Goal: Register for event/course

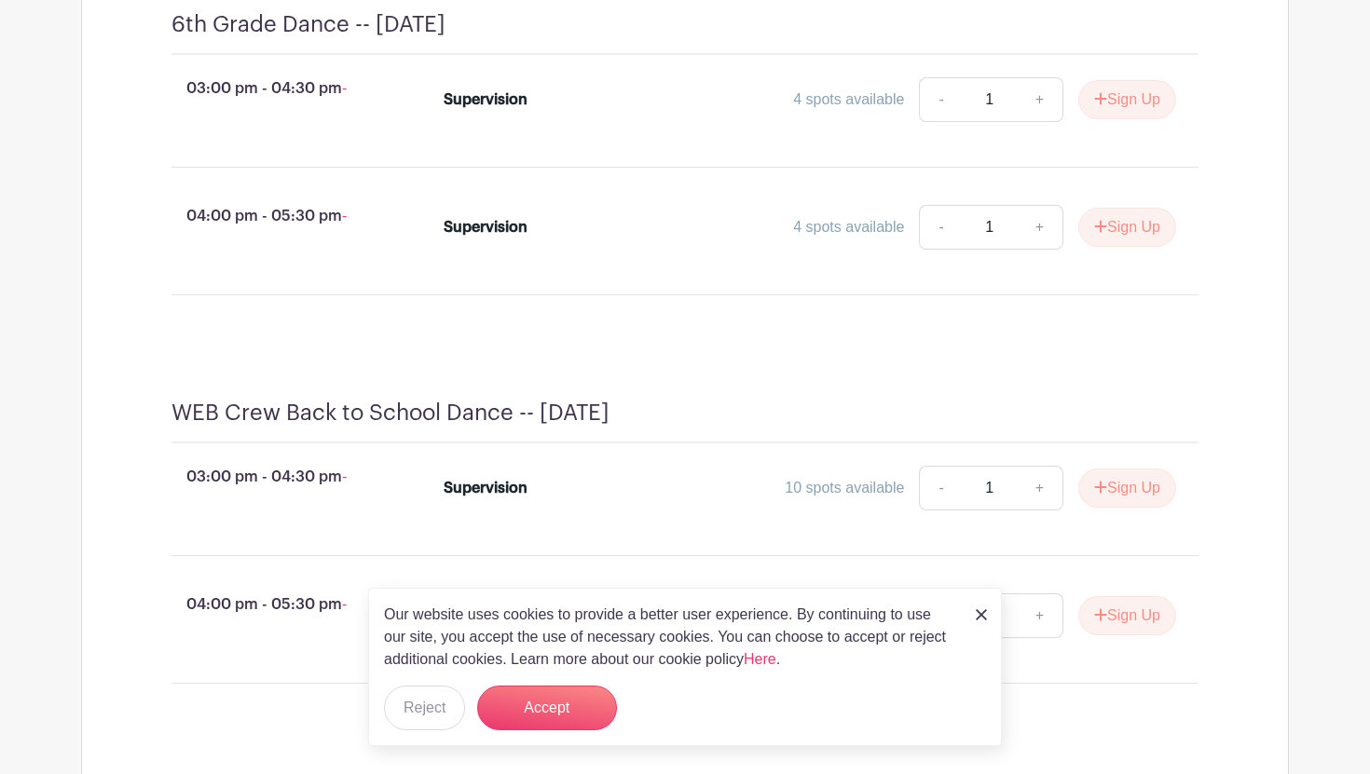
scroll to position [893, 0]
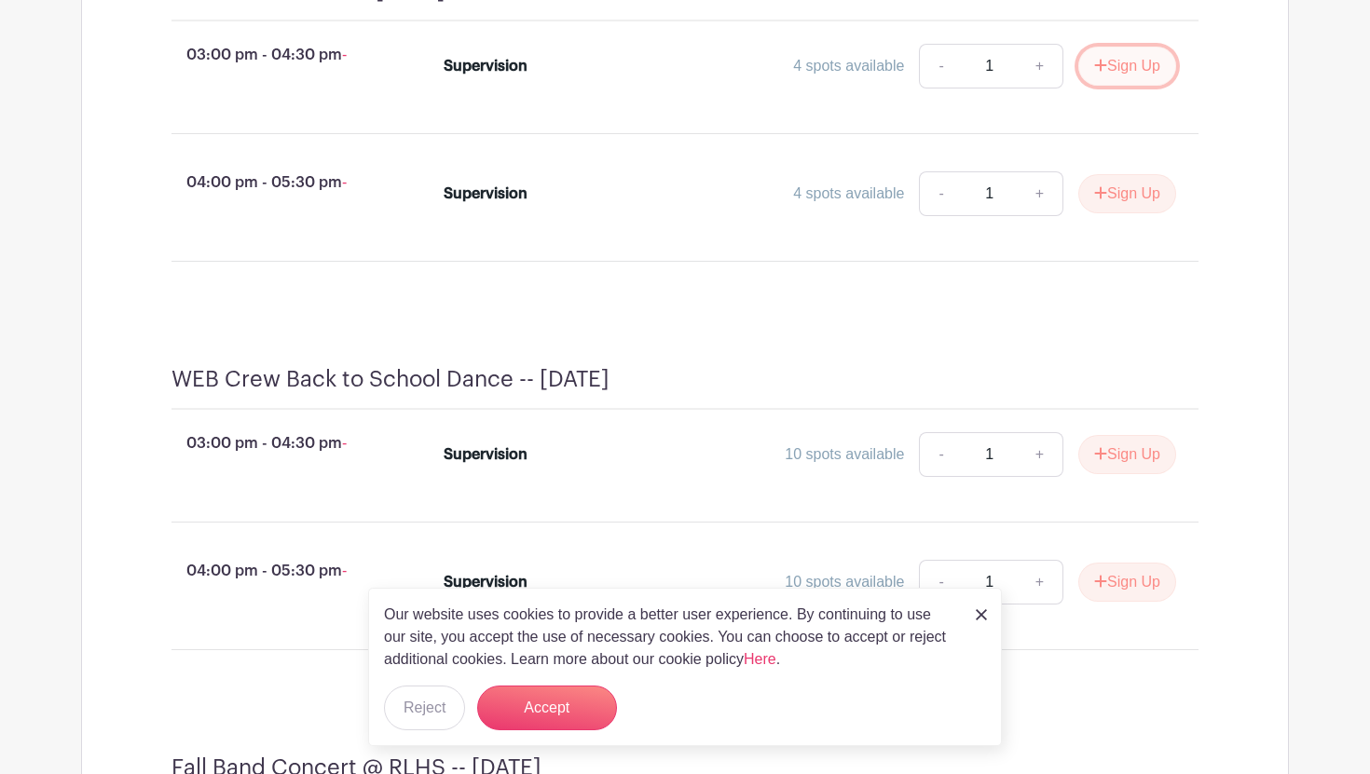
click at [1132, 86] on button "Sign Up" at bounding box center [1127, 66] width 98 height 39
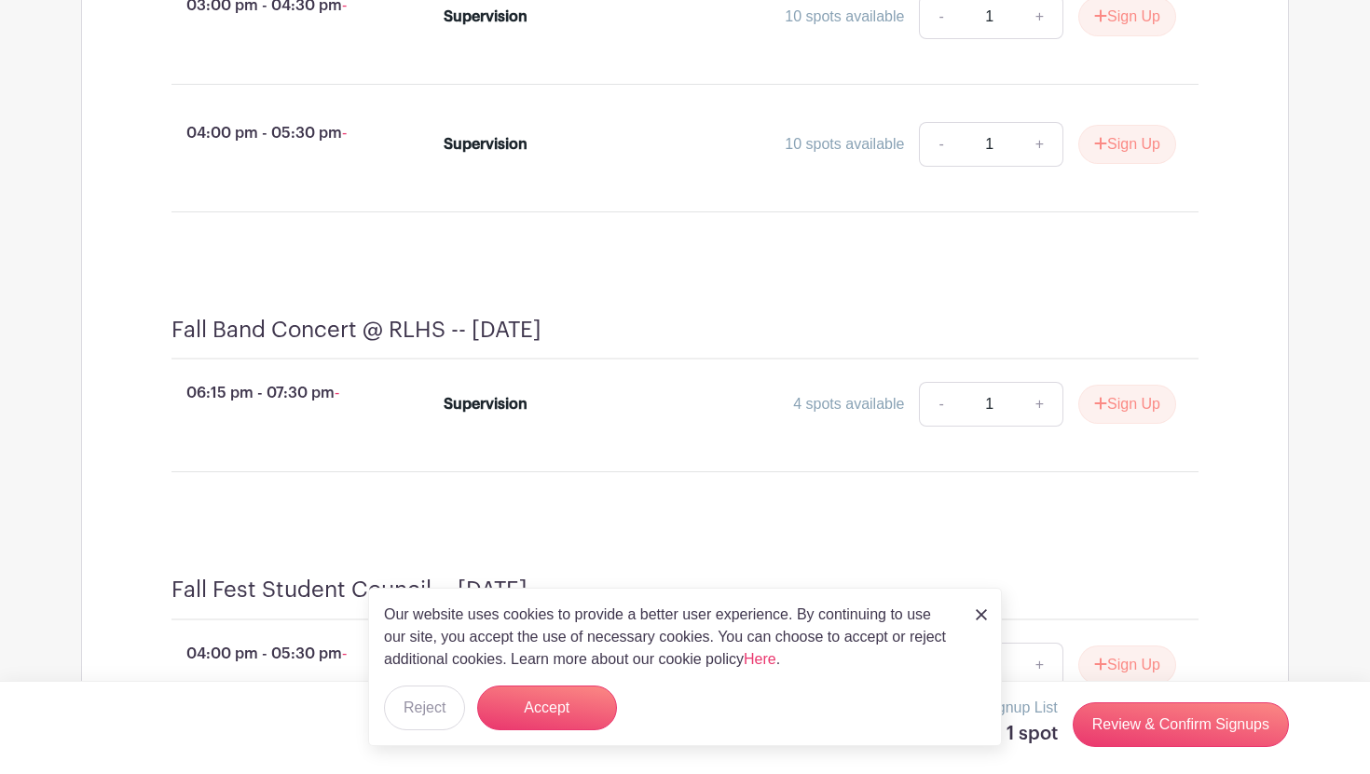
scroll to position [1199, 0]
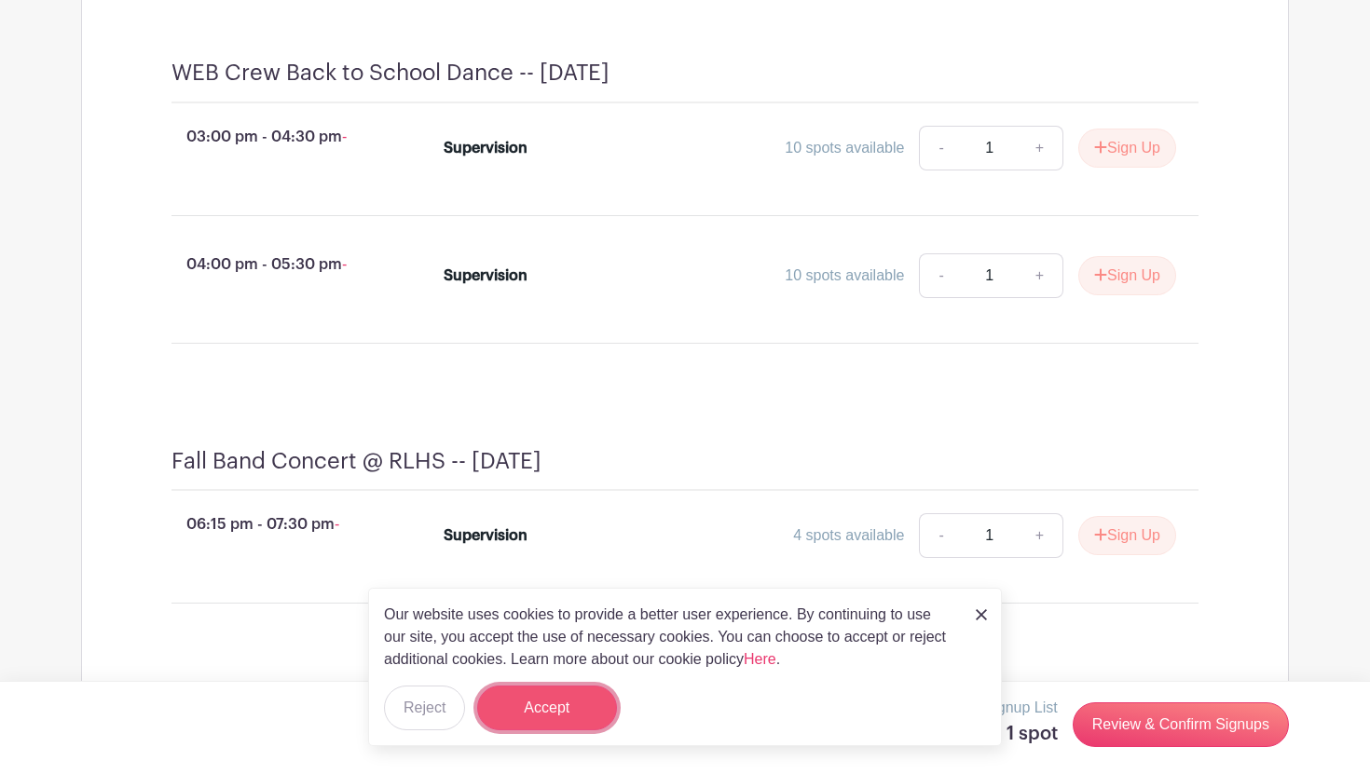
click at [545, 713] on button "Accept" at bounding box center [547, 708] width 140 height 45
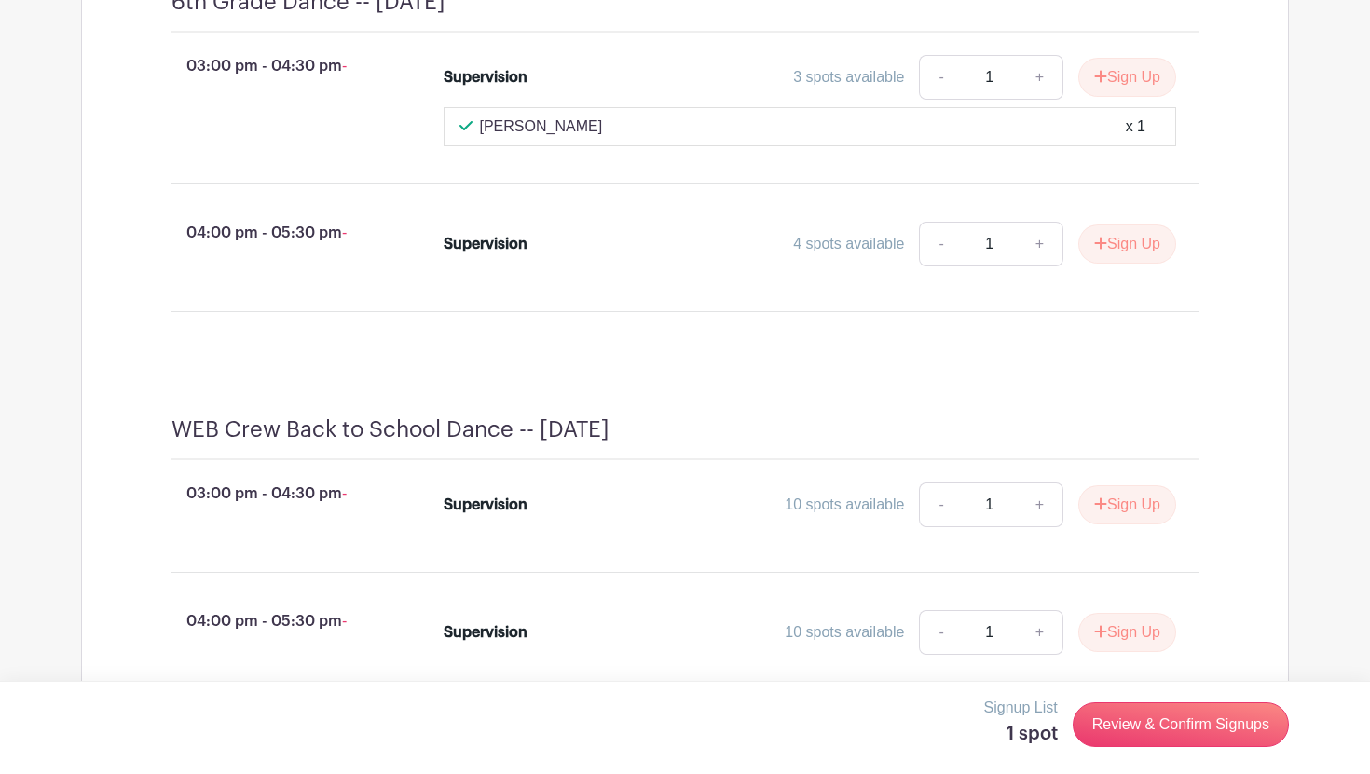
scroll to position [883, 0]
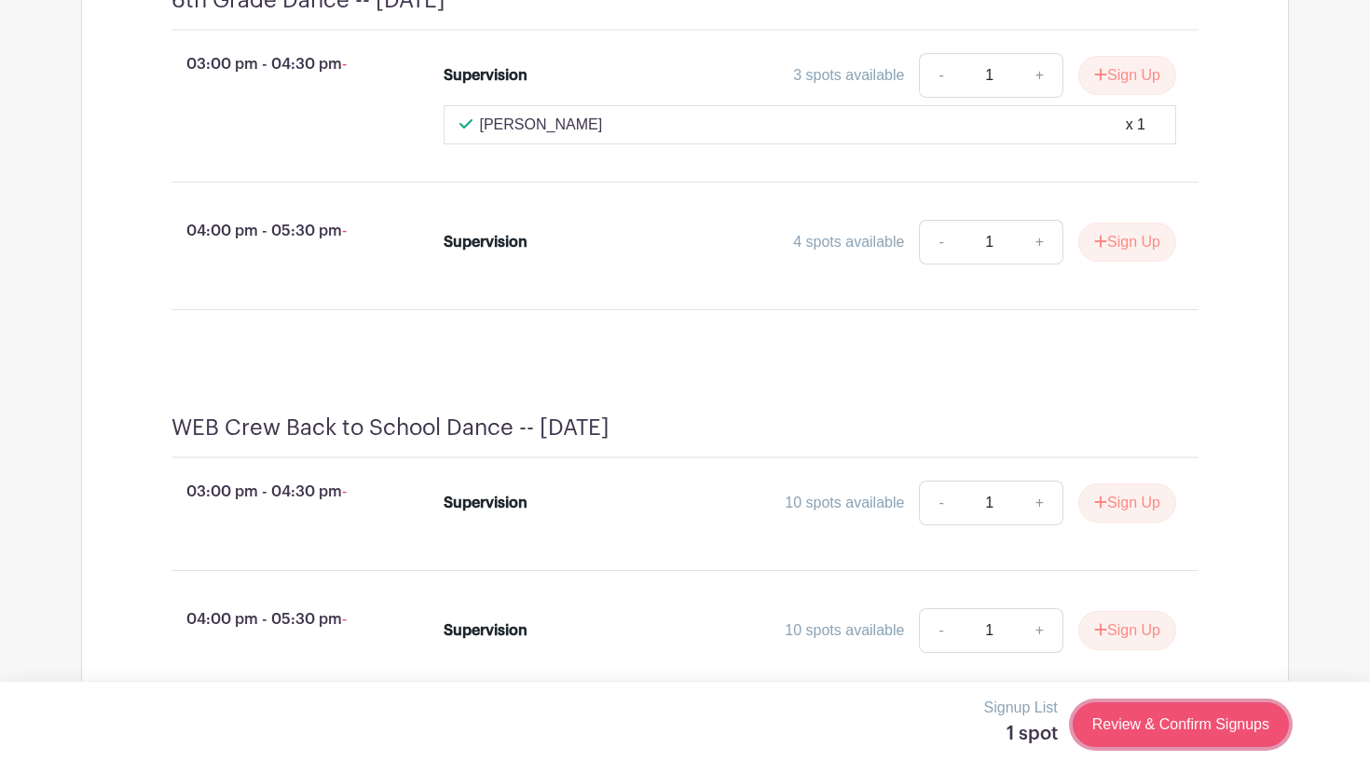
click at [1145, 721] on link "Review & Confirm Signups" at bounding box center [1181, 725] width 216 height 45
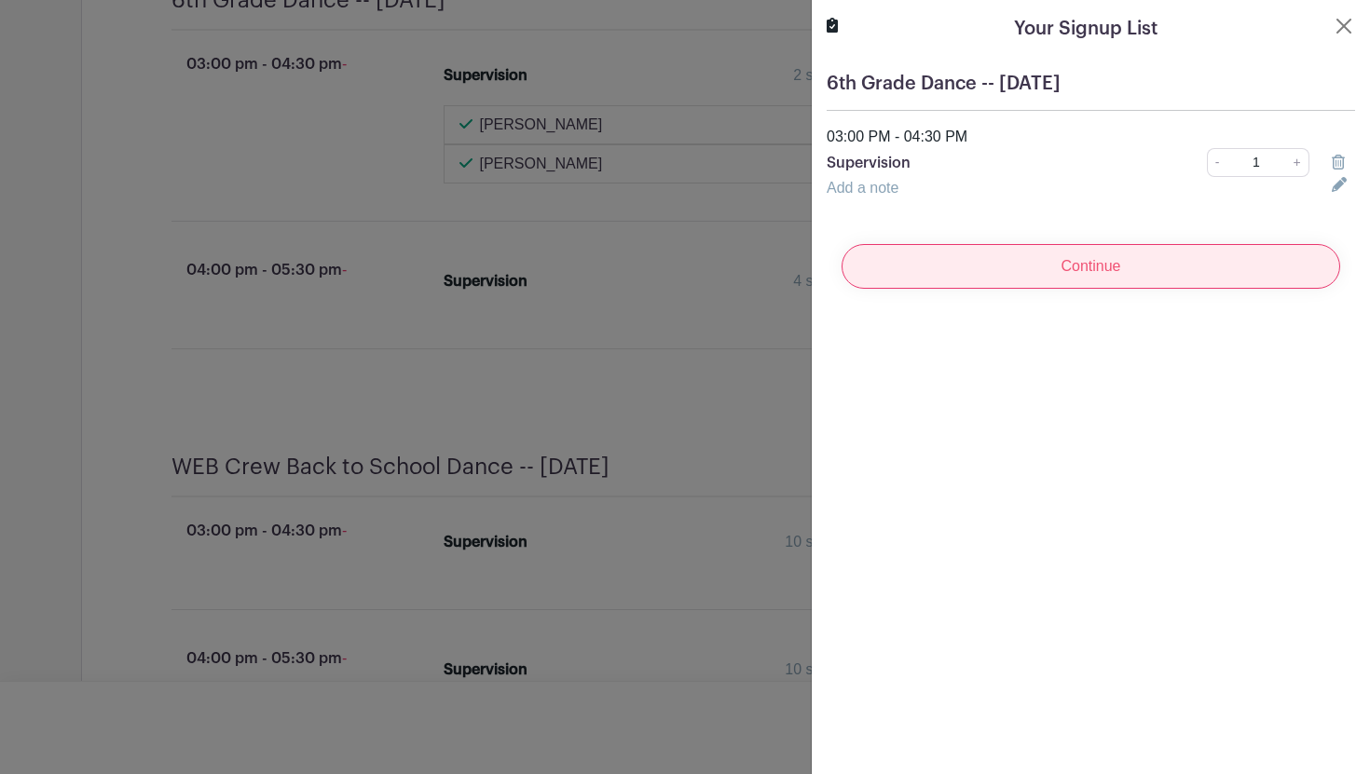
click at [1143, 275] on input "Continue" at bounding box center [1091, 266] width 499 height 45
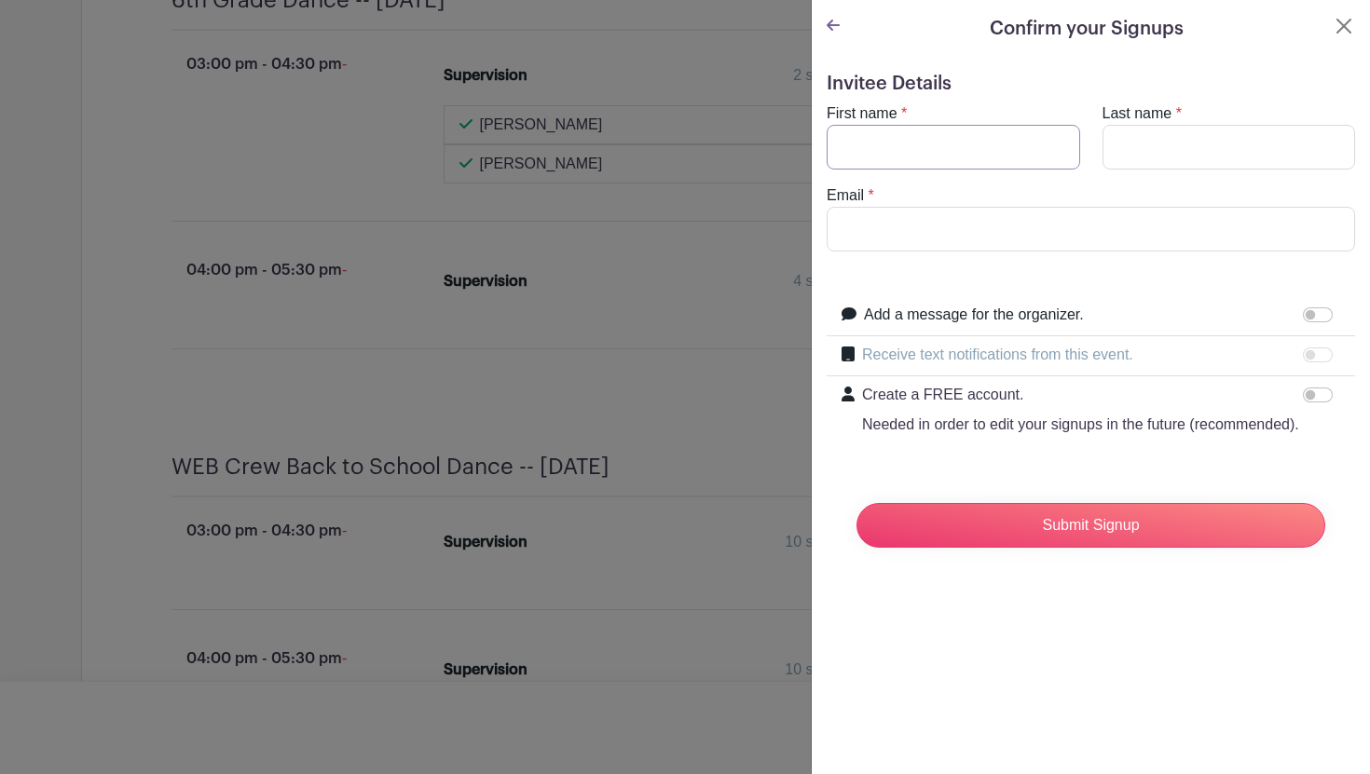
click at [983, 159] on input "First name" at bounding box center [953, 147] width 253 height 45
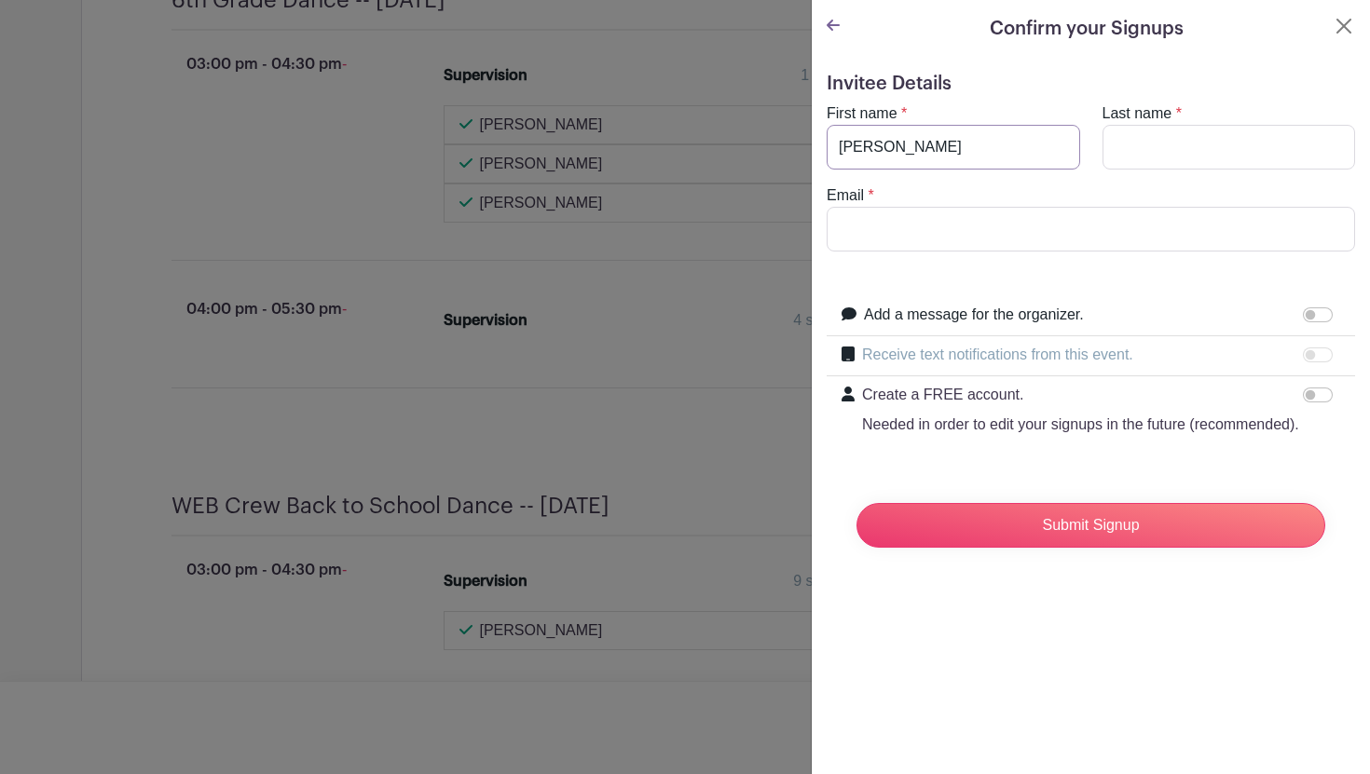
type input "Taylor"
type input "Burghardt"
click at [900, 245] on input "Email" at bounding box center [1091, 229] width 528 height 45
click at [886, 232] on input "tburghardt@rlas-116.org" at bounding box center [1091, 229] width 528 height 45
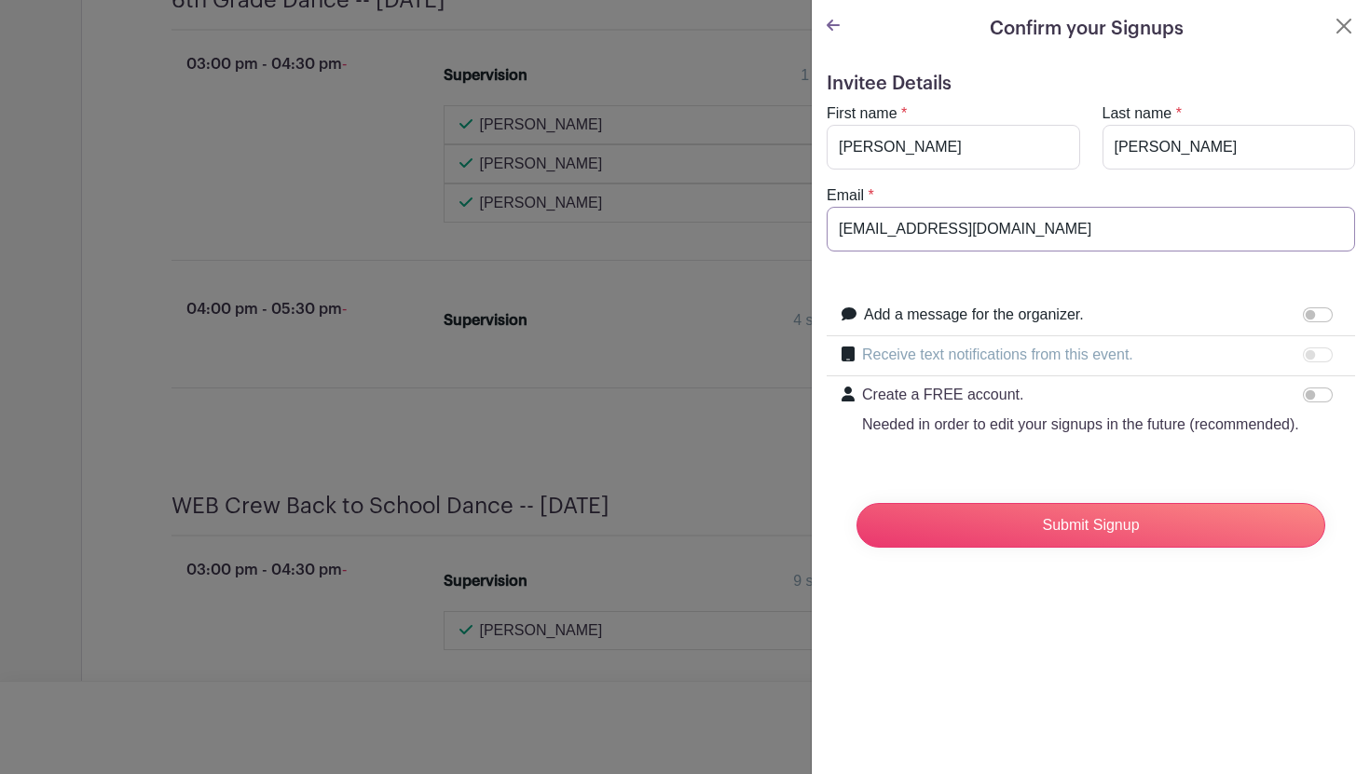
click at [886, 232] on input "tburghardt@rlas-116.org" at bounding box center [1091, 229] width 528 height 45
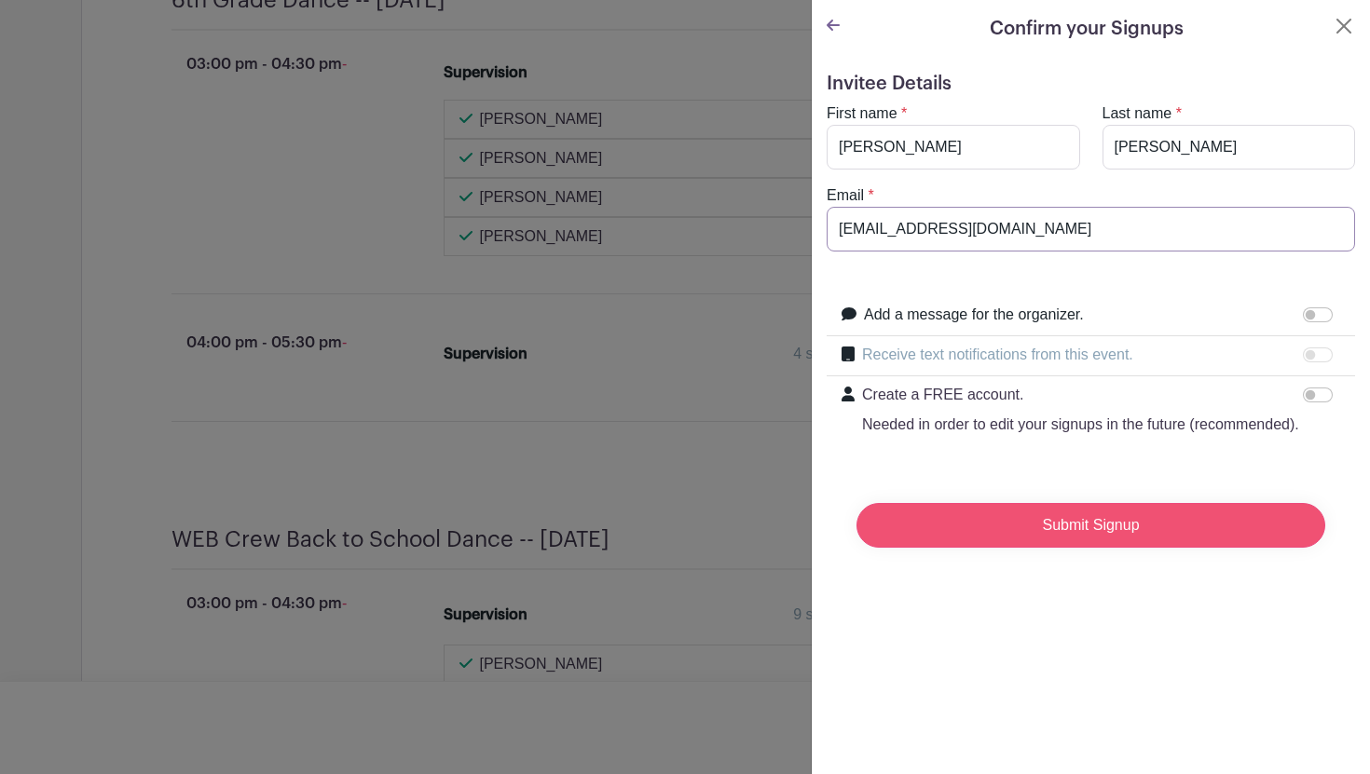
type input "tburghardt@rlas-116.org"
click at [984, 525] on input "Submit Signup" at bounding box center [1090, 525] width 469 height 45
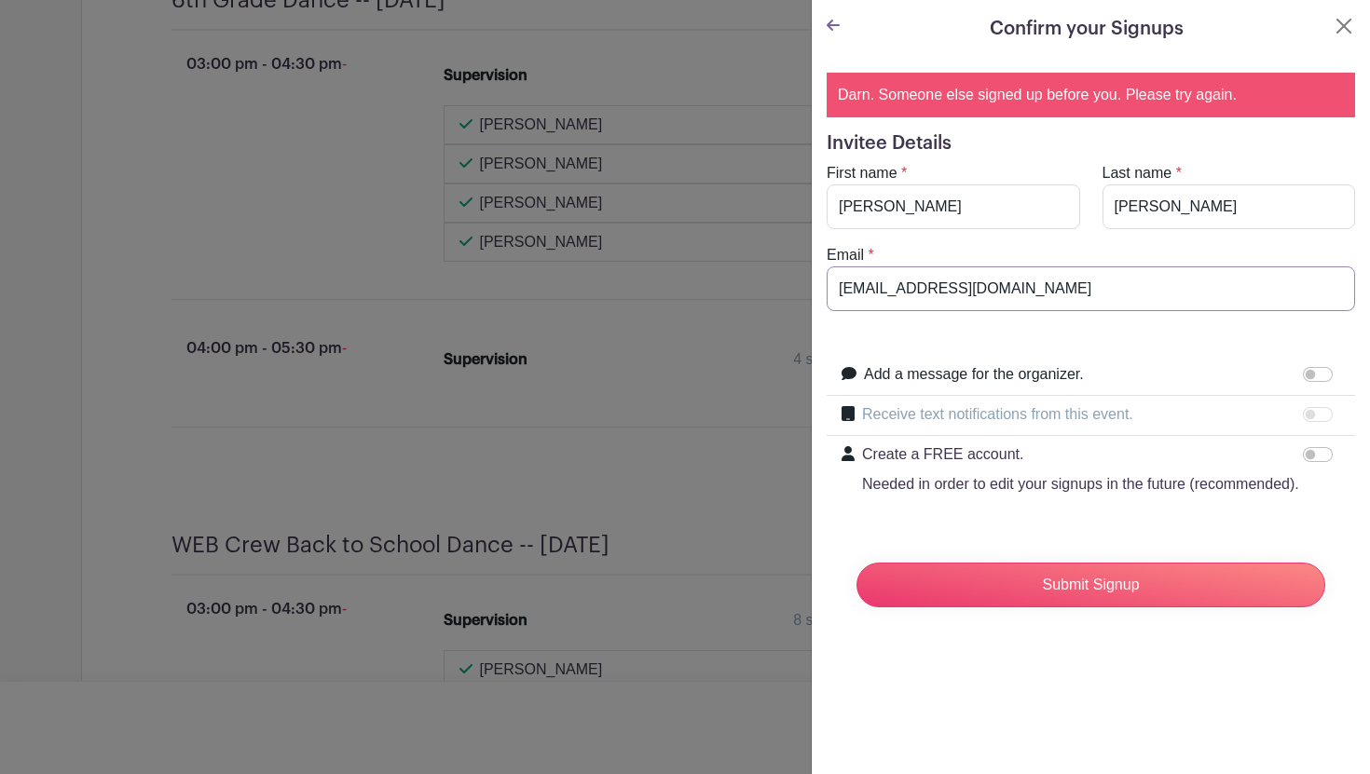
click at [937, 294] on input "tburghardt@rlas-116.org" at bounding box center [1091, 289] width 528 height 45
click at [965, 582] on input "Submit Signup" at bounding box center [1090, 585] width 469 height 45
click at [1333, 27] on button "Close" at bounding box center [1344, 26] width 22 height 22
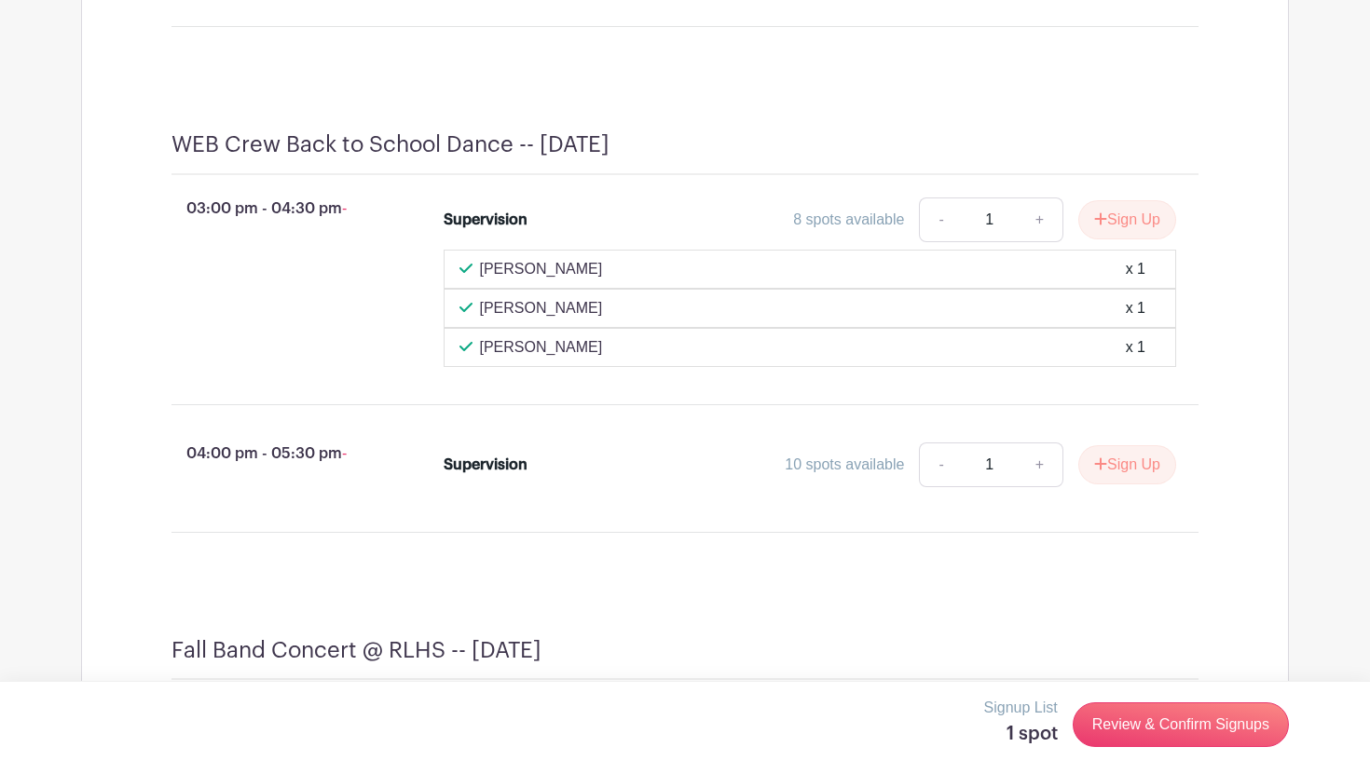
scroll to position [1285, 0]
click at [1143, 239] on button "Sign Up" at bounding box center [1127, 218] width 98 height 39
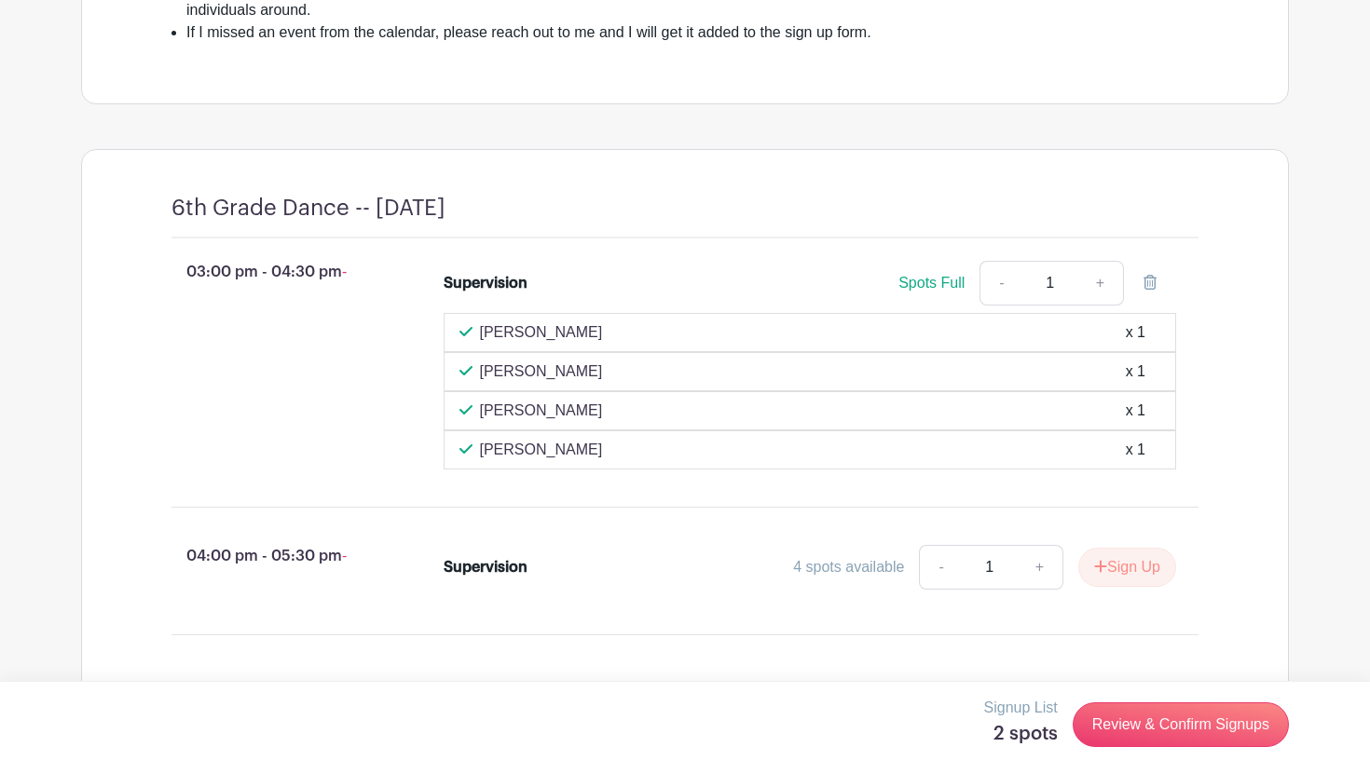
scroll to position [675, 0]
click at [1145, 291] on icon at bounding box center [1149, 283] width 13 height 15
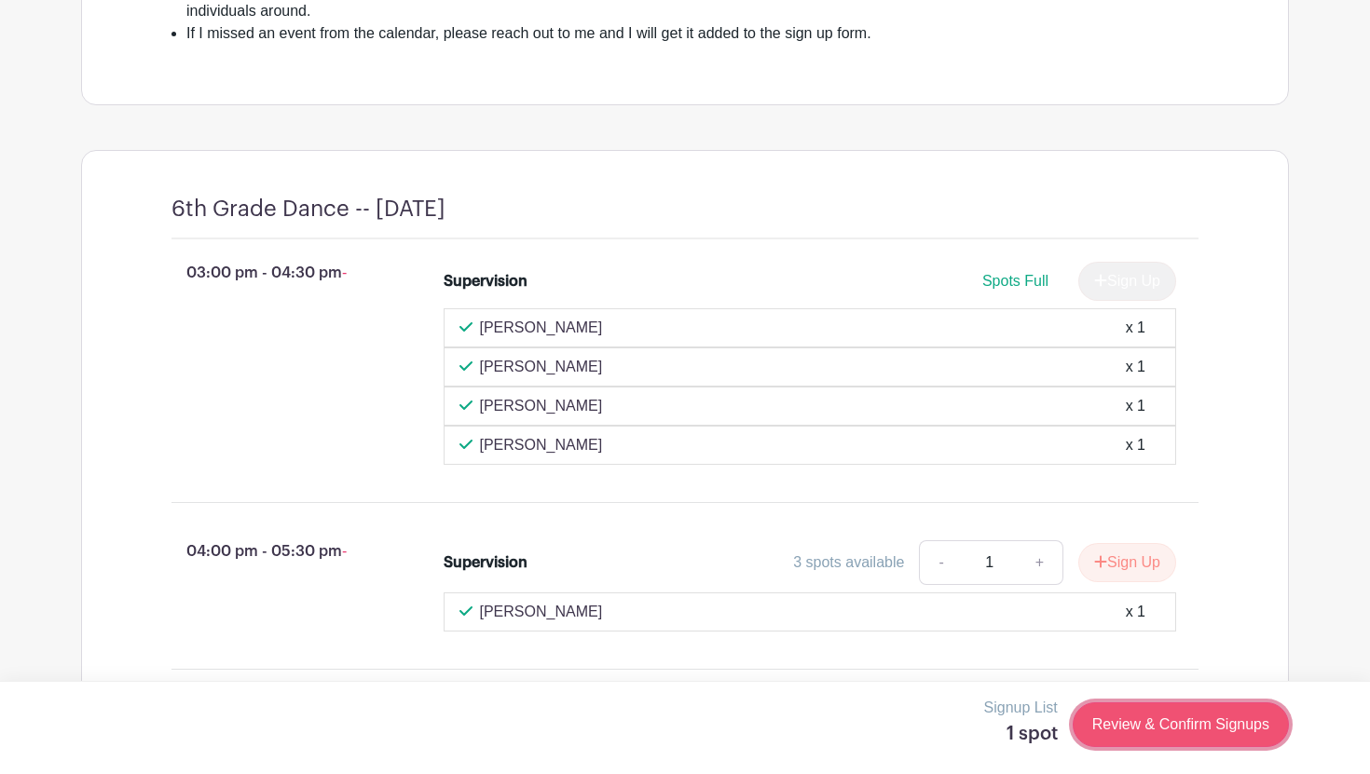
click at [1170, 724] on link "Review & Confirm Signups" at bounding box center [1181, 725] width 216 height 45
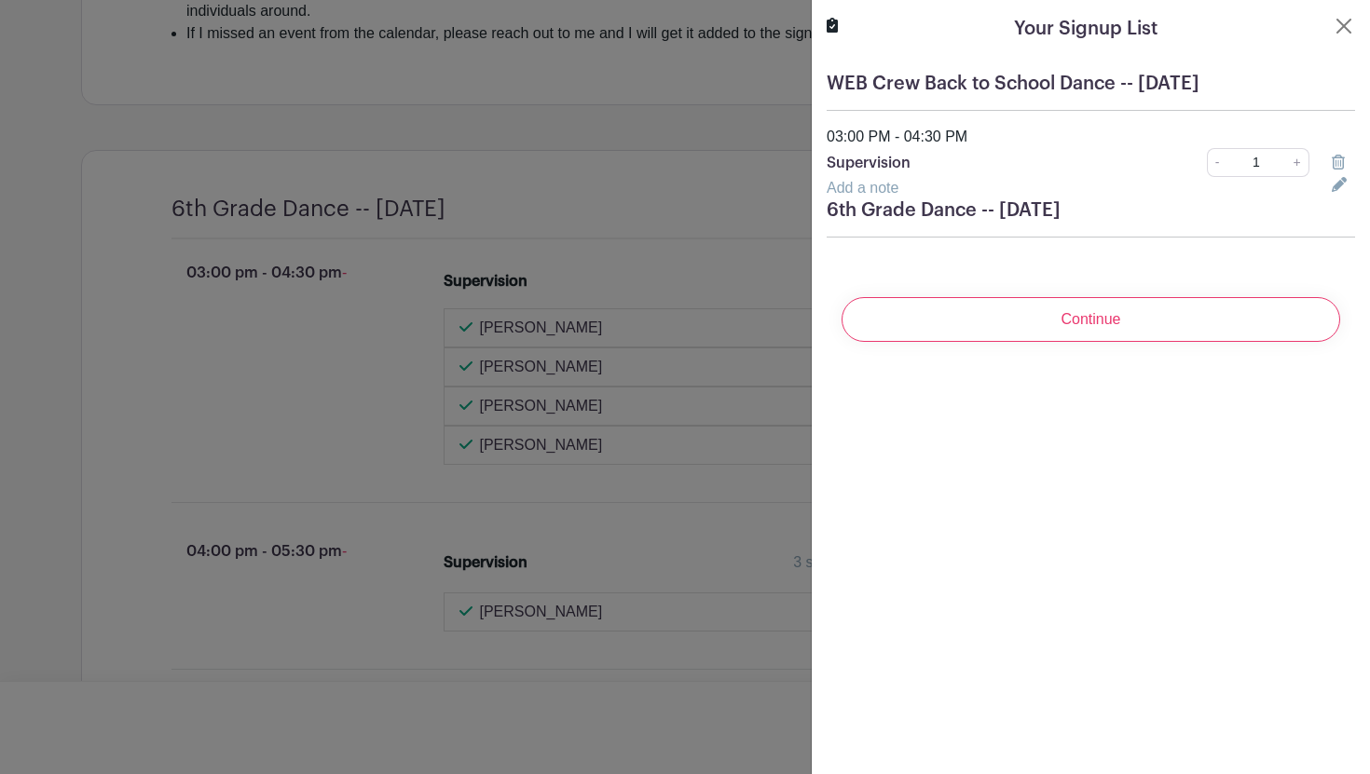
click at [1334, 166] on icon at bounding box center [1338, 162] width 13 height 15
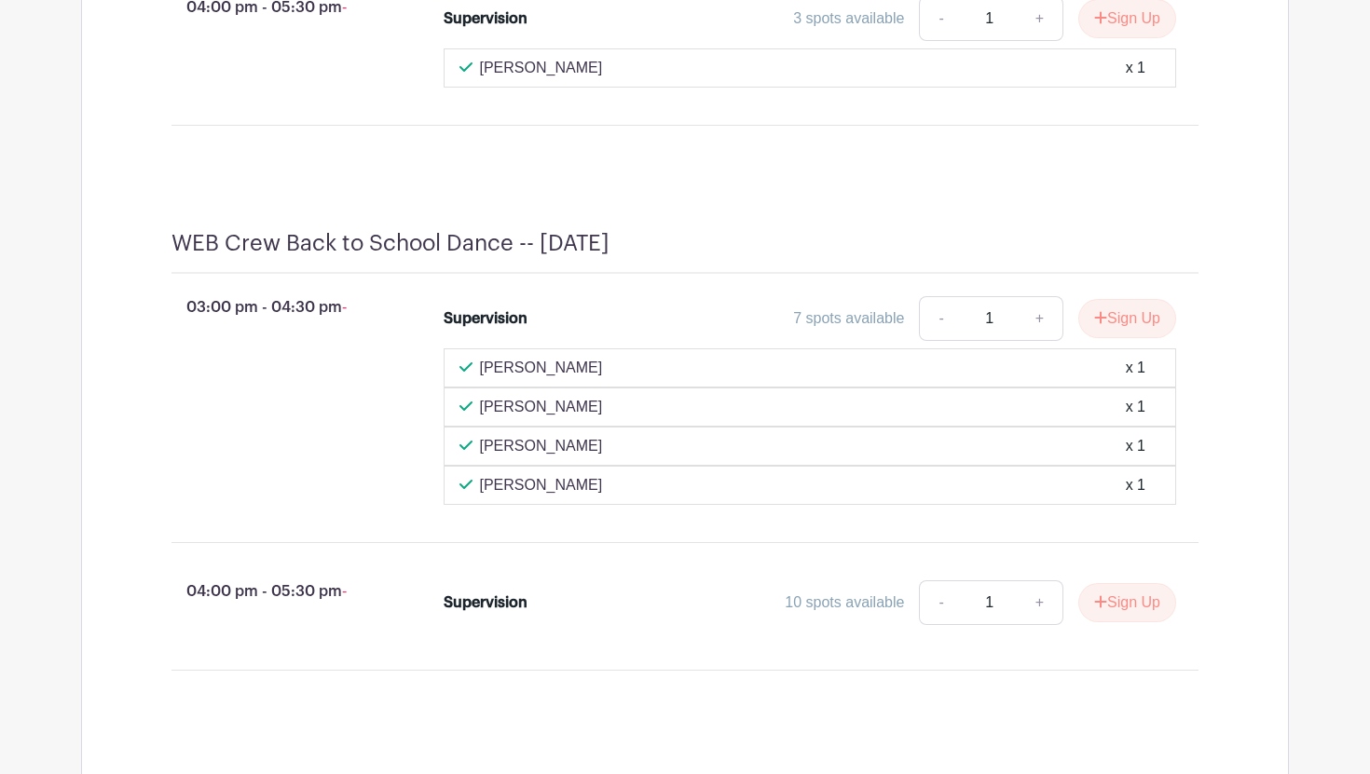
scroll to position [1221, 0]
click at [1119, 336] on button "Sign Up" at bounding box center [1127, 316] width 98 height 39
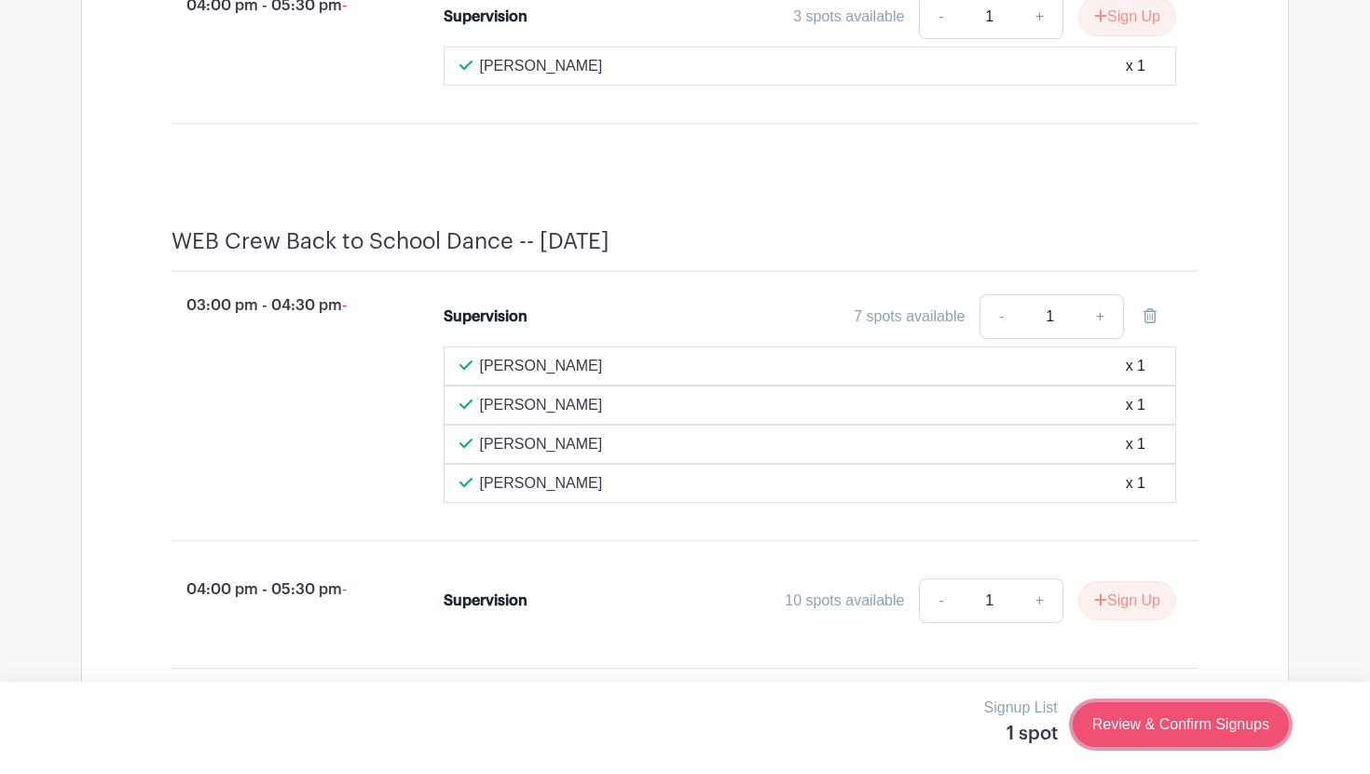
click at [1143, 721] on link "Review & Confirm Signups" at bounding box center [1181, 725] width 216 height 45
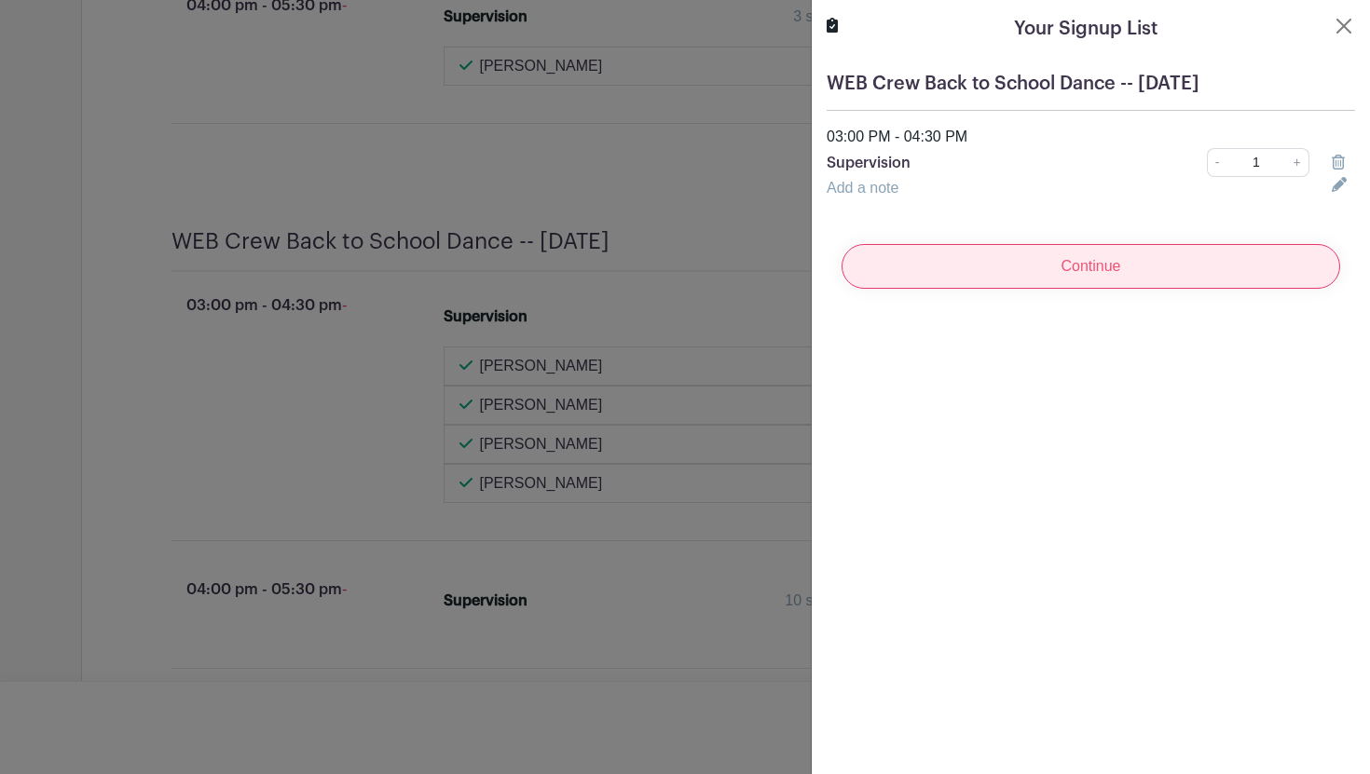
click at [1135, 279] on input "Continue" at bounding box center [1091, 266] width 499 height 45
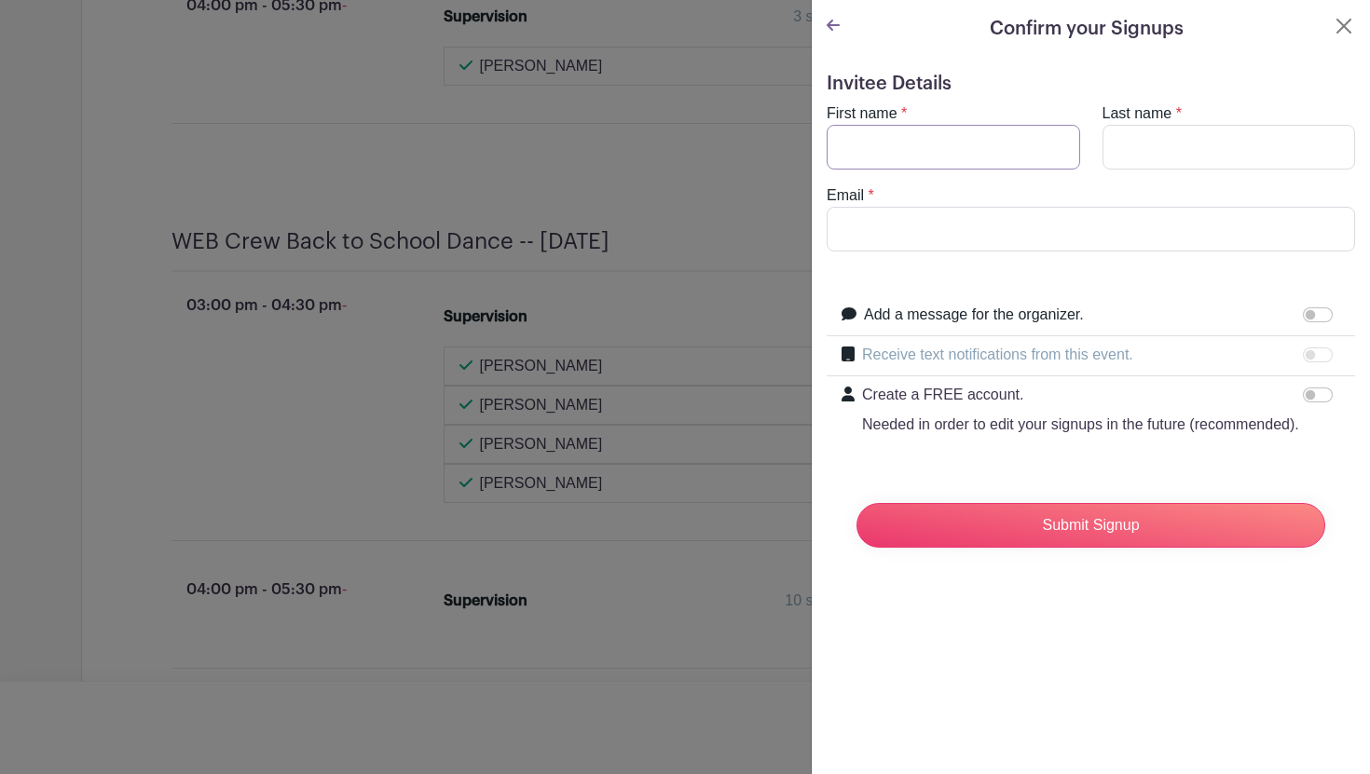
click at [951, 157] on input "First name" at bounding box center [953, 147] width 253 height 45
type input "Taylor"
click at [1134, 144] on input "Last name" at bounding box center [1228, 147] width 253 height 45
type input "Burghardt"
click at [1180, 246] on input "Email" at bounding box center [1091, 229] width 528 height 45
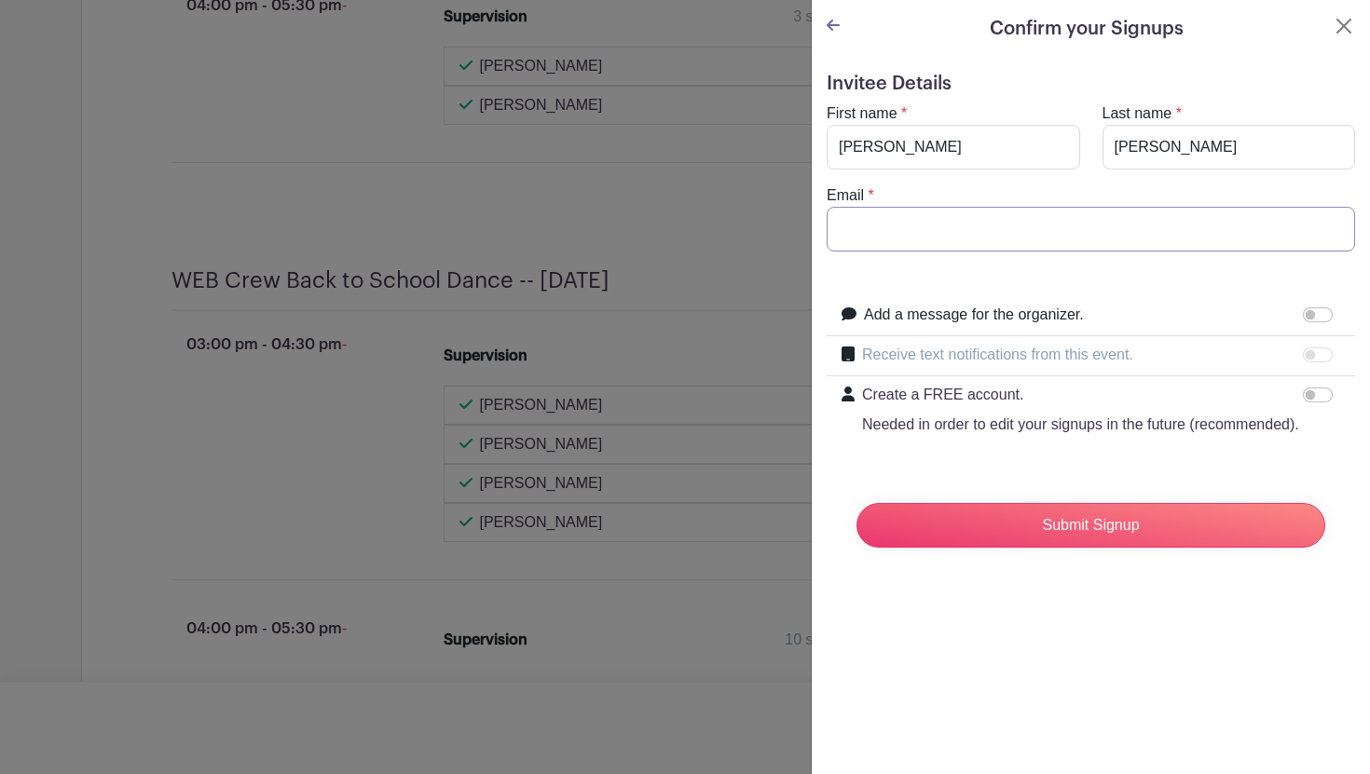
type input "tburghardt@rlas-116.org"
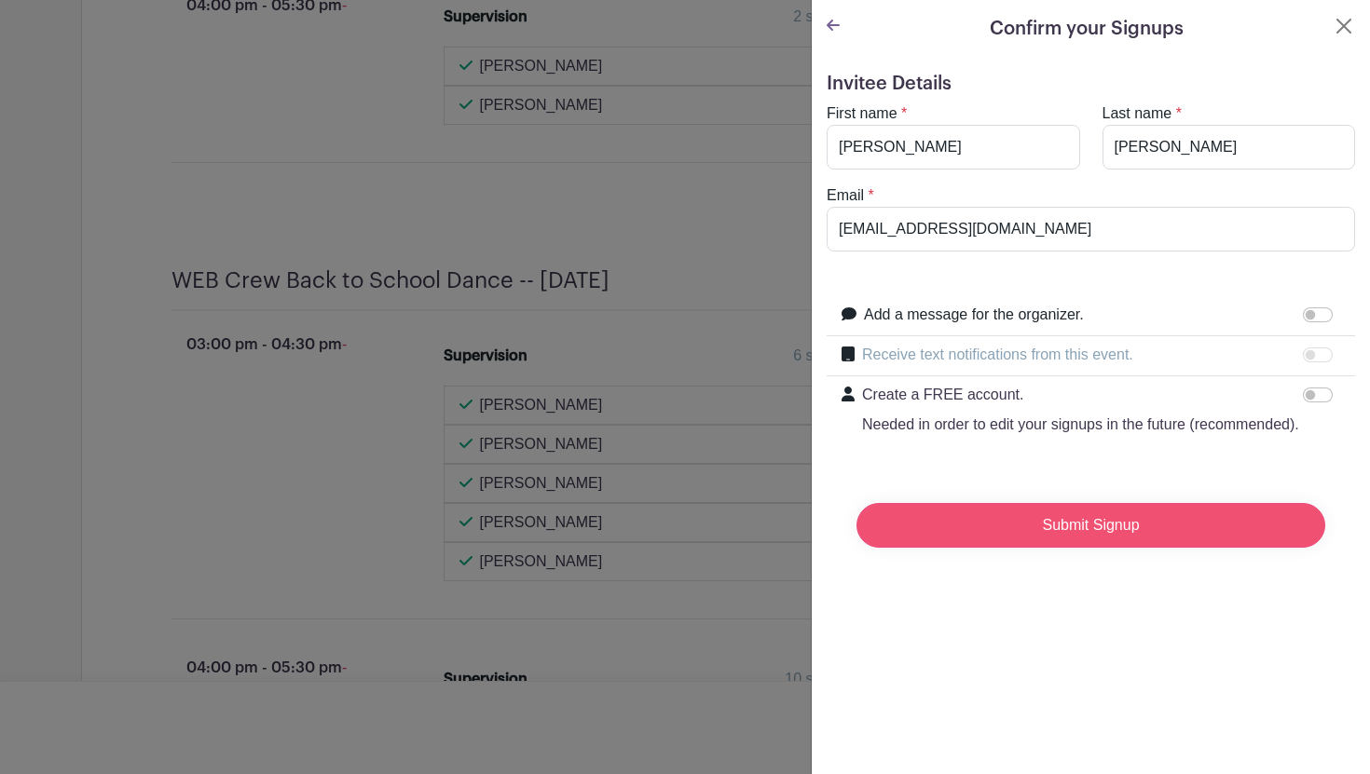
click at [994, 524] on input "Submit Signup" at bounding box center [1090, 525] width 469 height 45
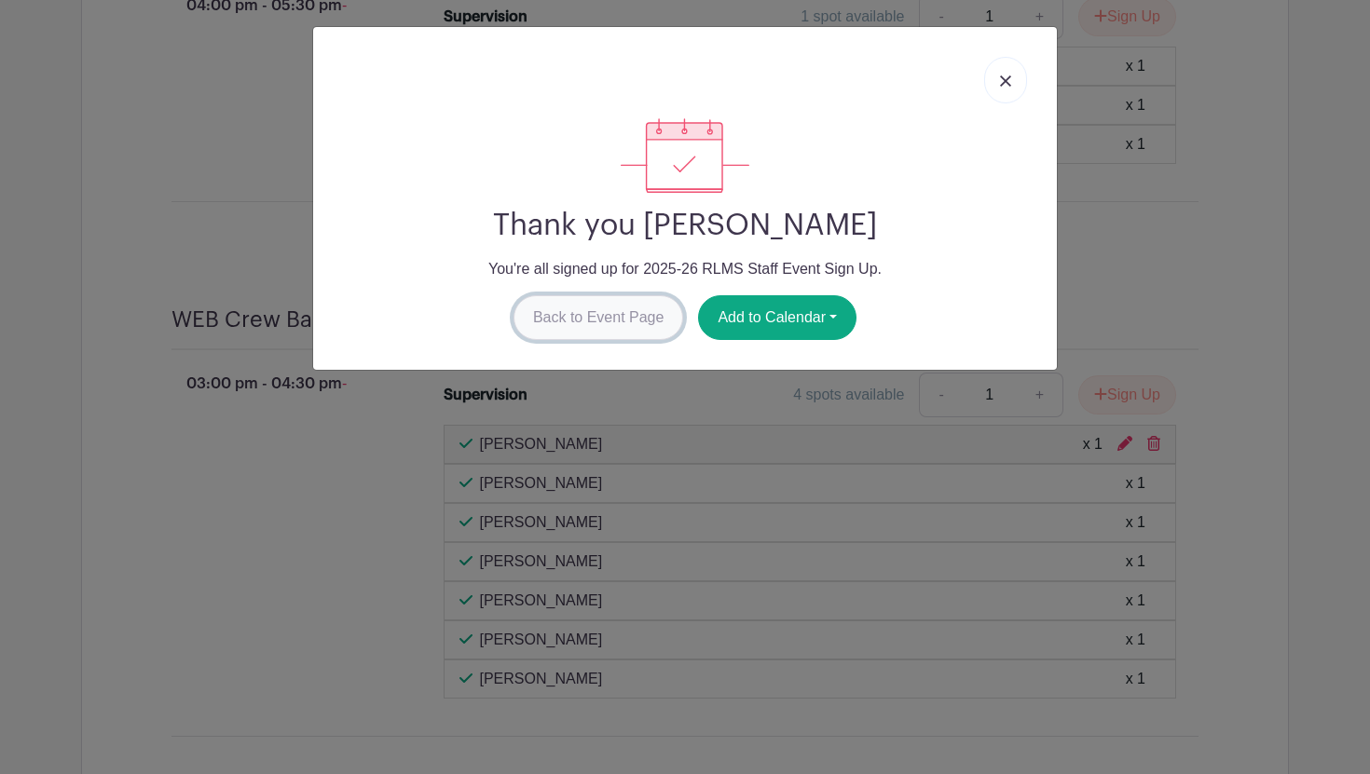
click at [620, 322] on link "Back to Event Page" at bounding box center [598, 317] width 171 height 45
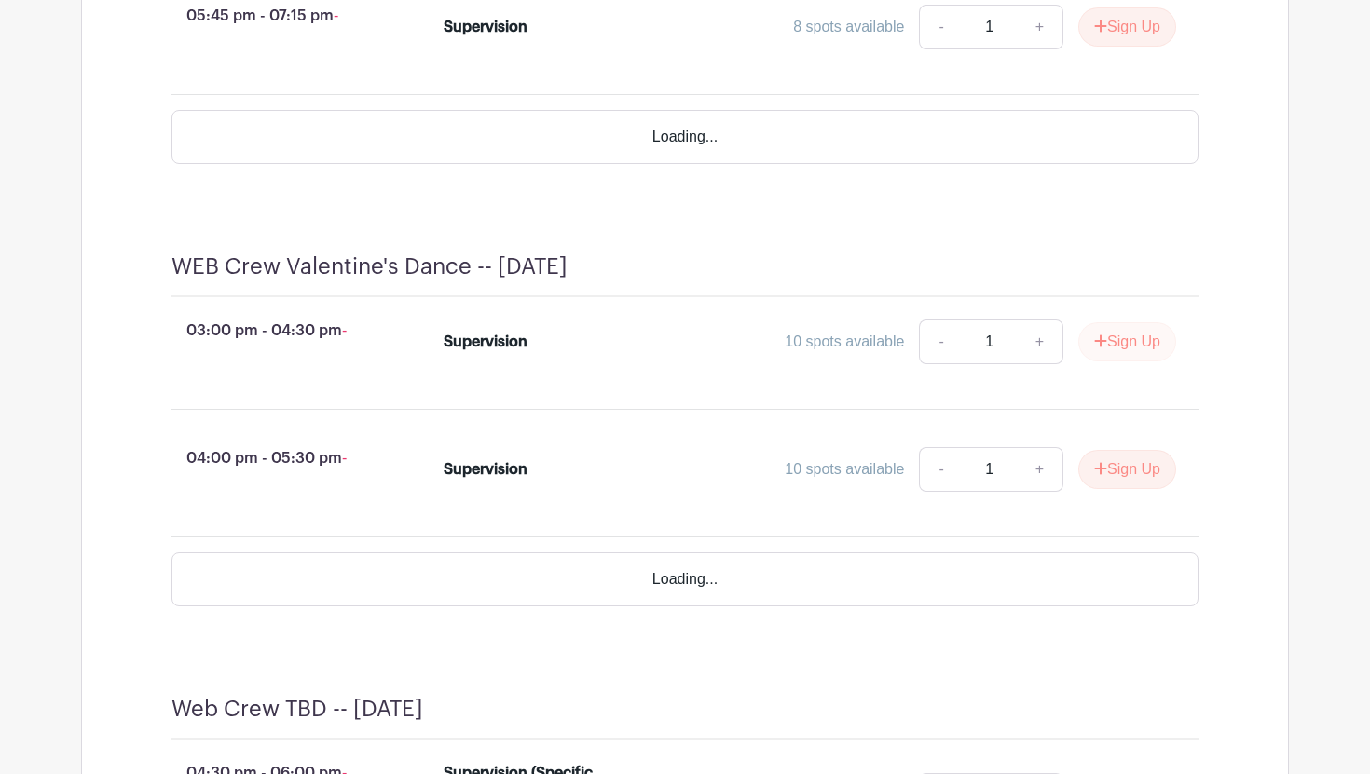
scroll to position [4244, 0]
click at [1117, 359] on button "Sign Up" at bounding box center [1127, 341] width 98 height 39
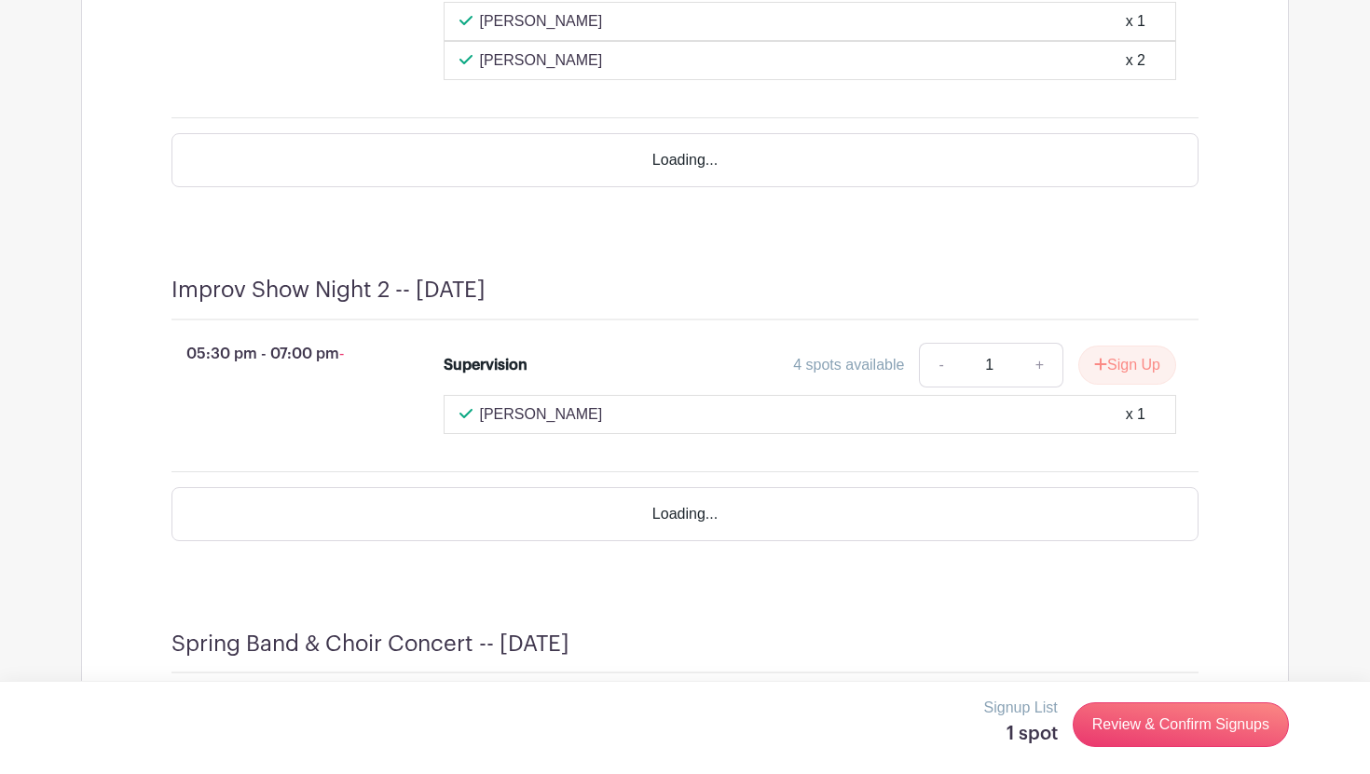
scroll to position [5385, 0]
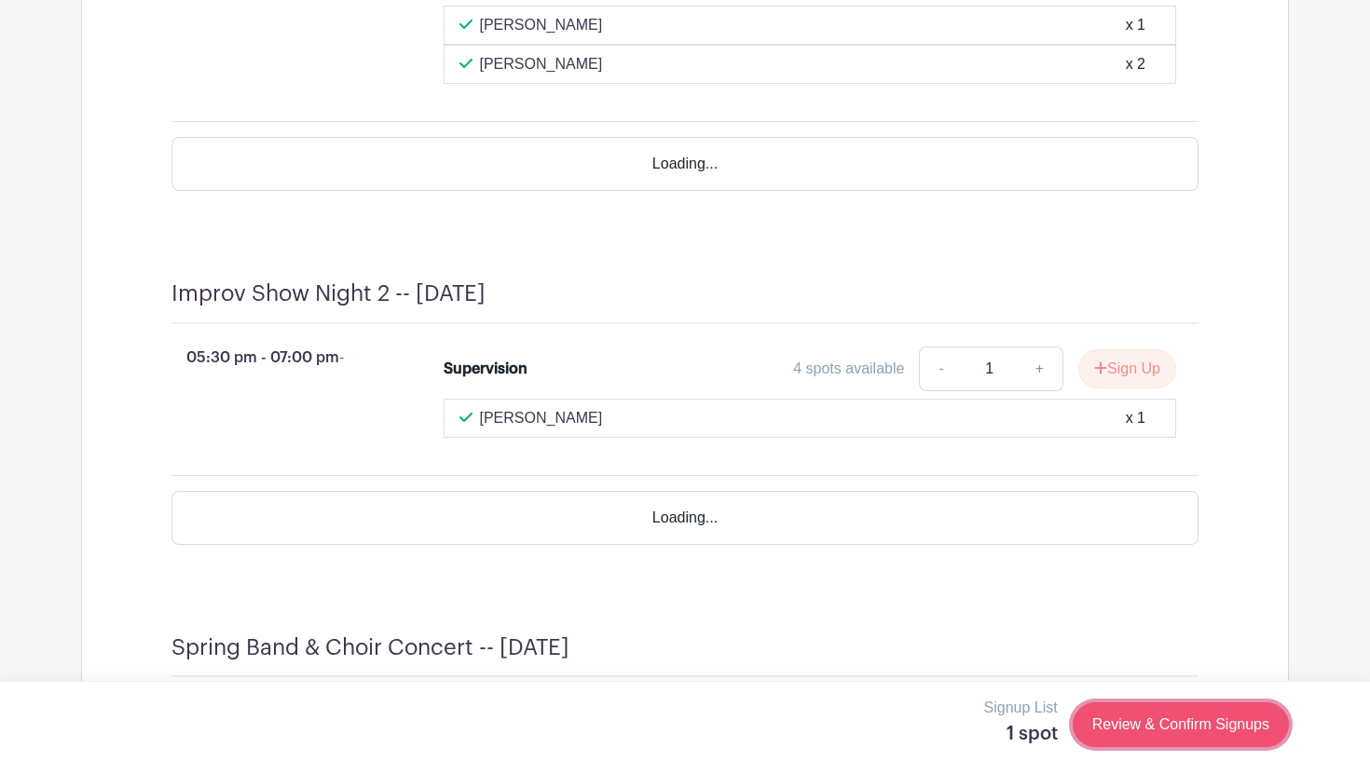
click at [1194, 728] on link "Review & Confirm Signups" at bounding box center [1181, 725] width 216 height 45
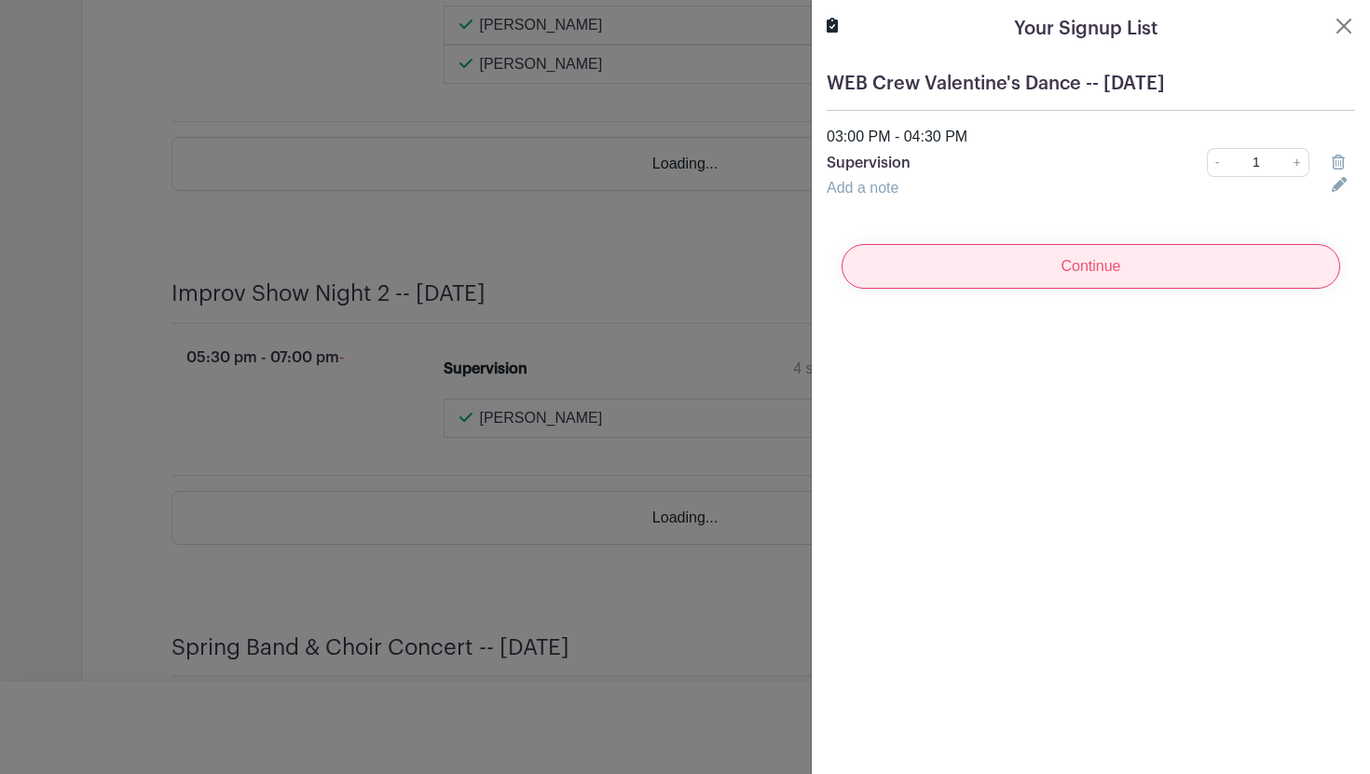
scroll to position [5370, 0]
click at [1222, 254] on input "Continue" at bounding box center [1091, 266] width 499 height 45
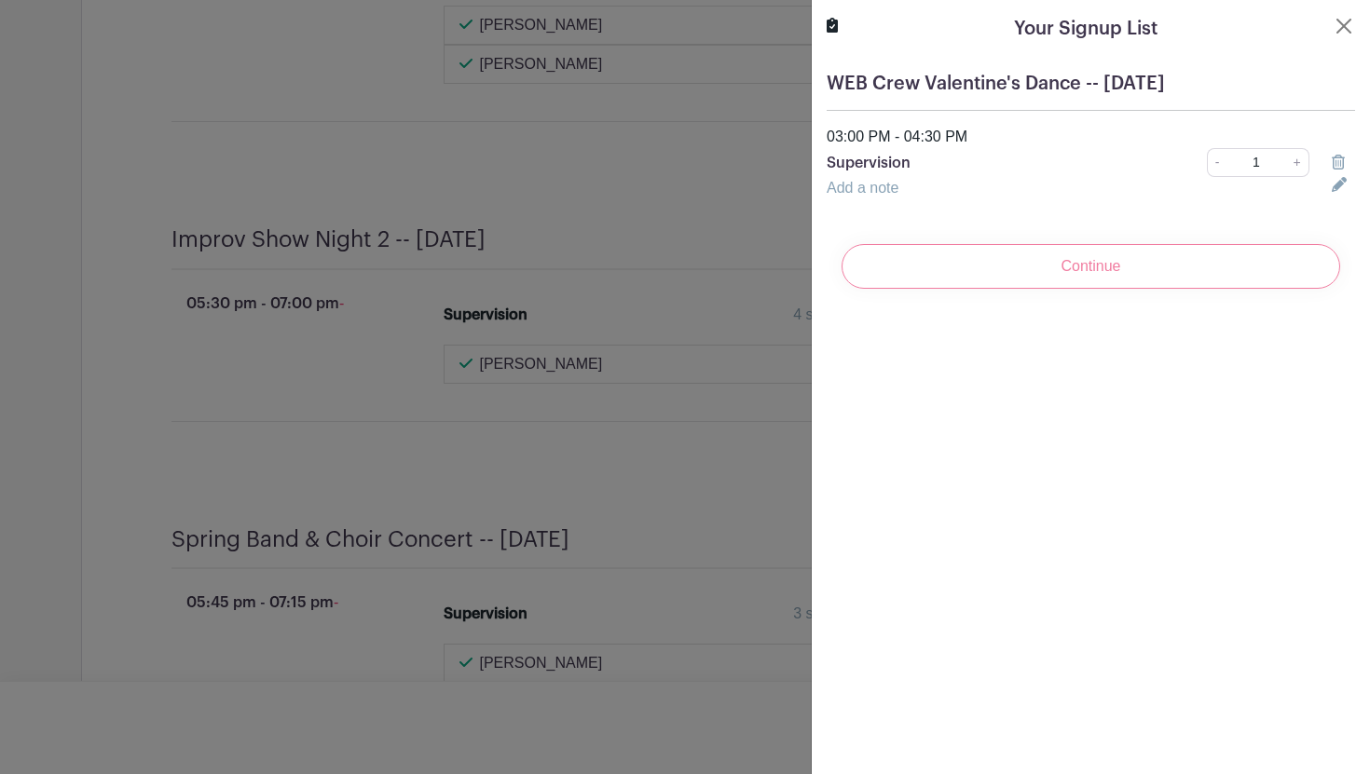
scroll to position [5481, 0]
click at [1015, 273] on div "Continue" at bounding box center [1091, 266] width 528 height 75
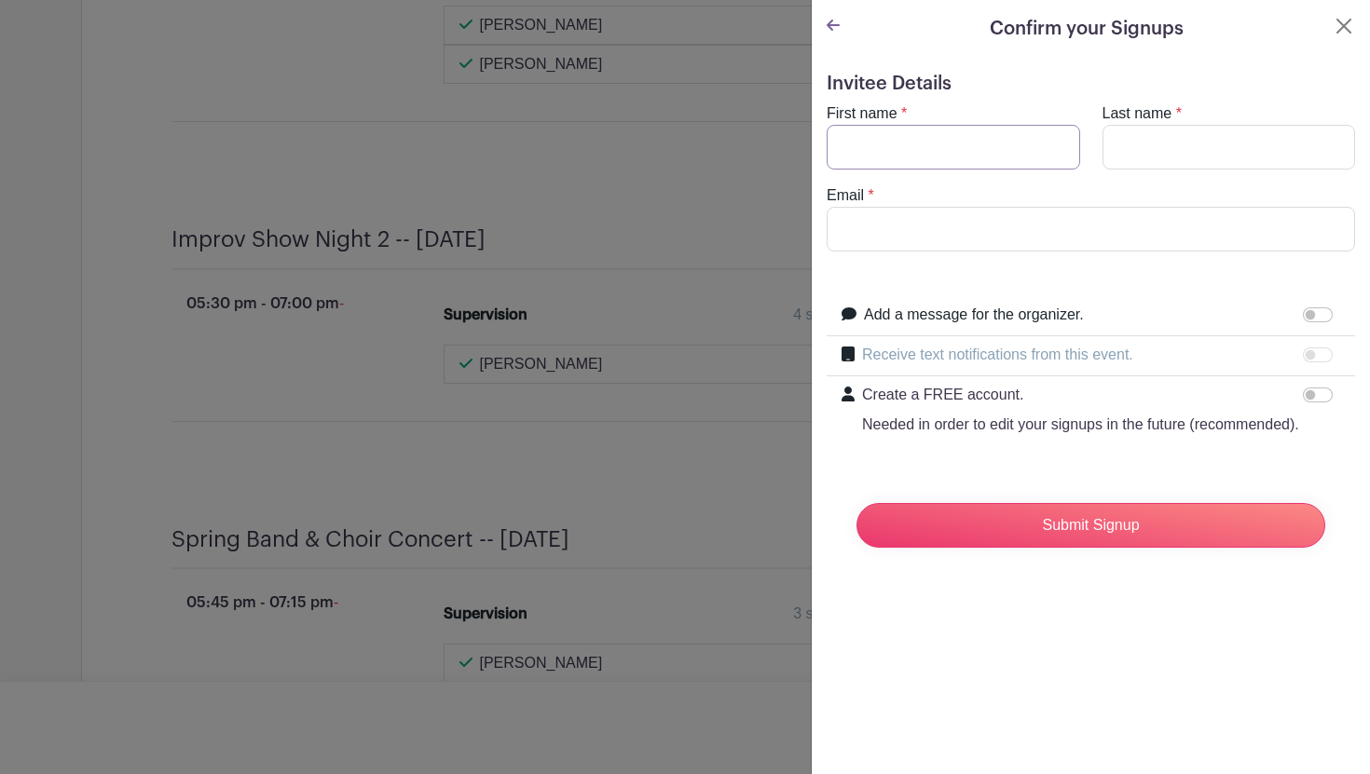
click at [985, 169] on input "First name" at bounding box center [953, 147] width 253 height 45
click at [1160, 154] on input "Last name" at bounding box center [1228, 147] width 253 height 45
click at [1006, 148] on input "First name" at bounding box center [953, 147] width 253 height 45
type input "Taylor"
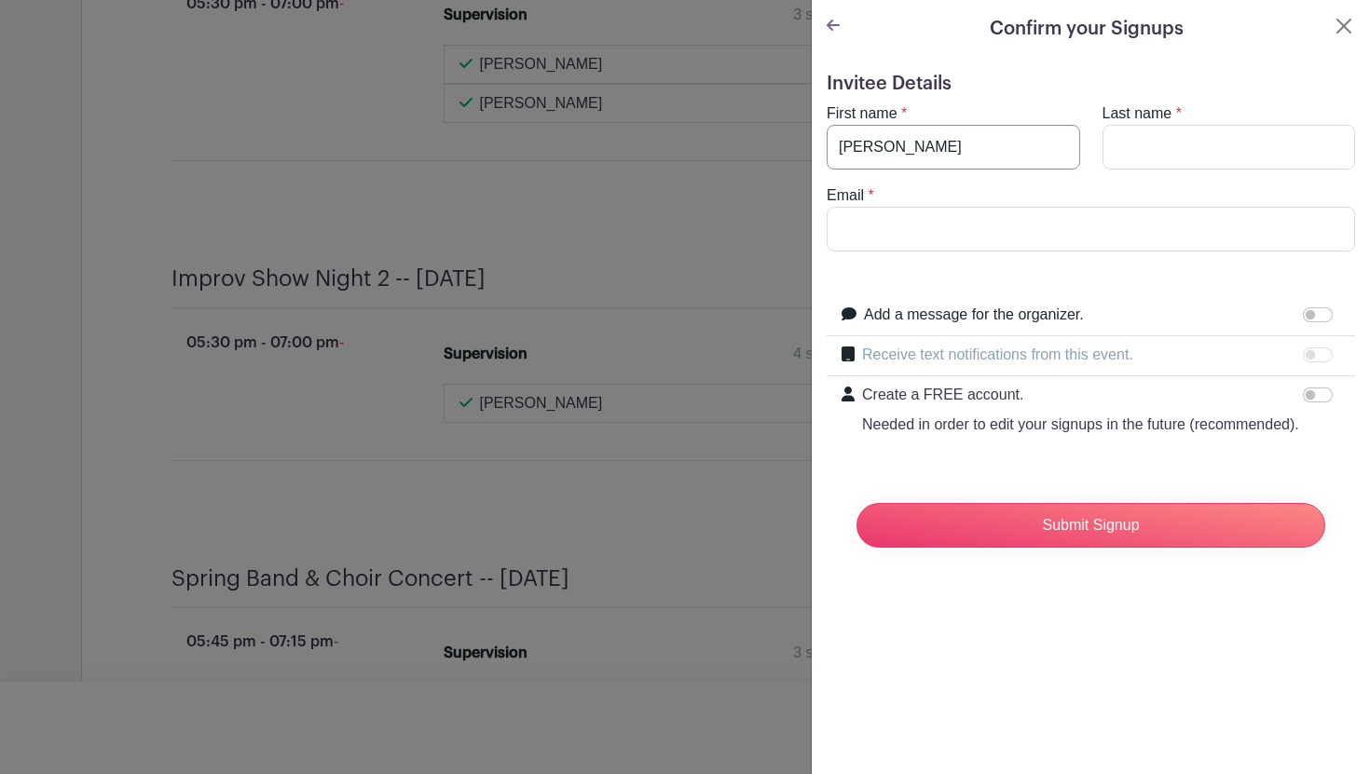
scroll to position [5521, 0]
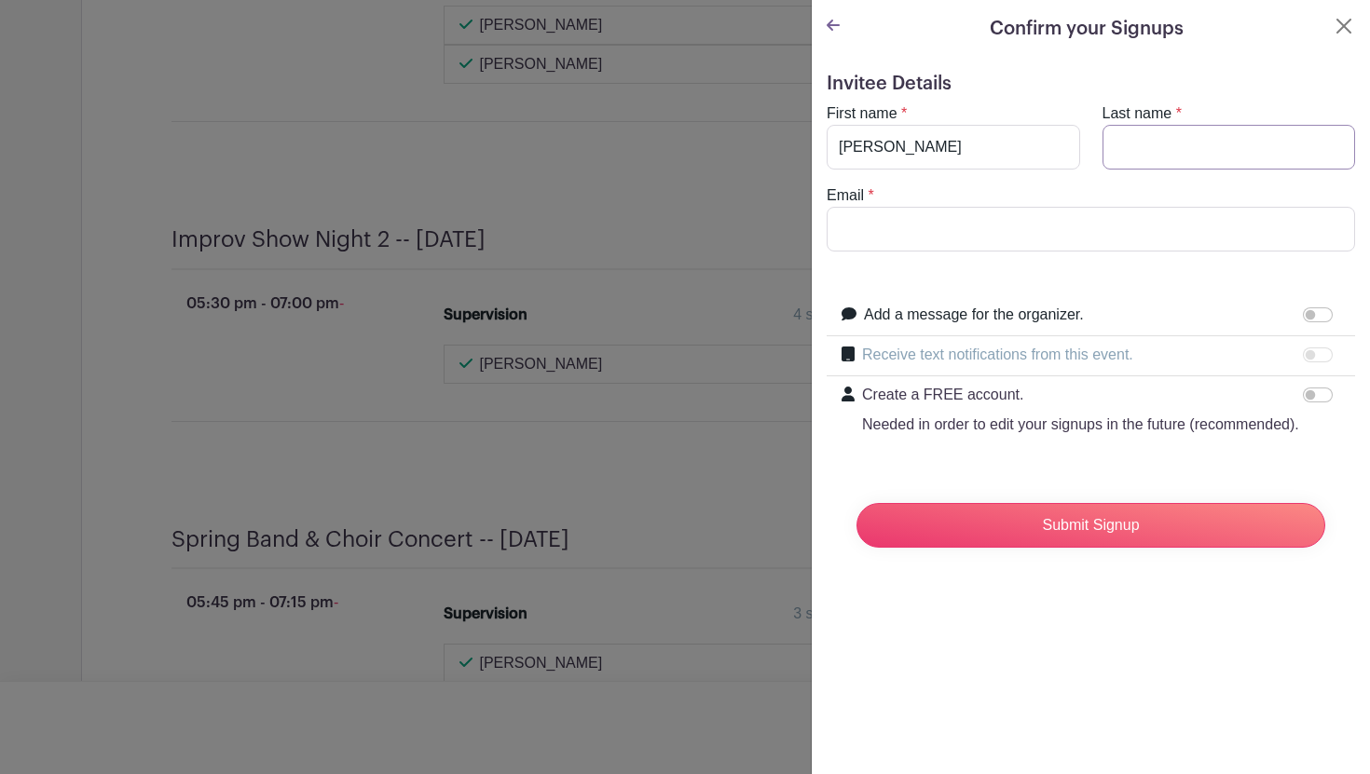
click at [1201, 148] on input "Last name" at bounding box center [1228, 147] width 253 height 45
type input "Burghardt"
click at [1216, 220] on input "Email" at bounding box center [1091, 229] width 528 height 45
type input "tburghardt@rlas-116.org"
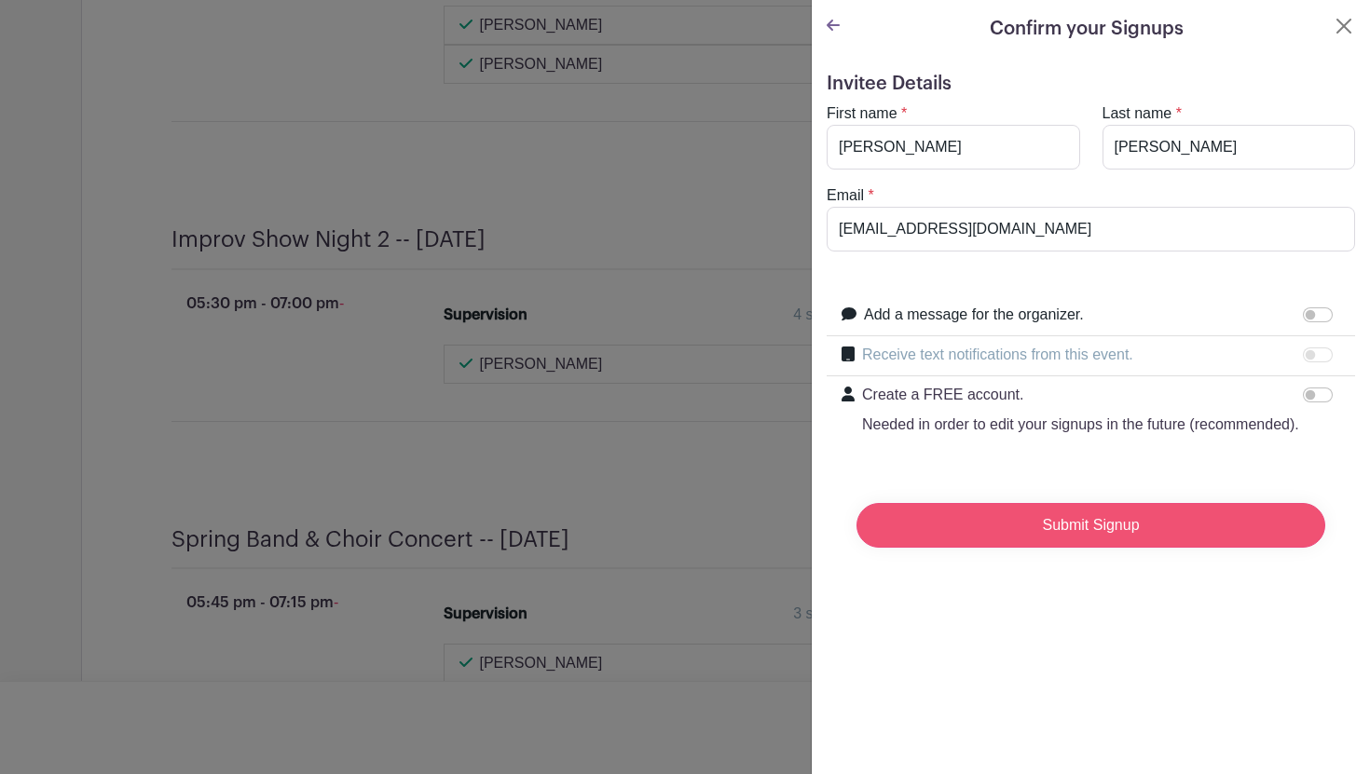
click at [957, 535] on input "Submit Signup" at bounding box center [1090, 525] width 469 height 45
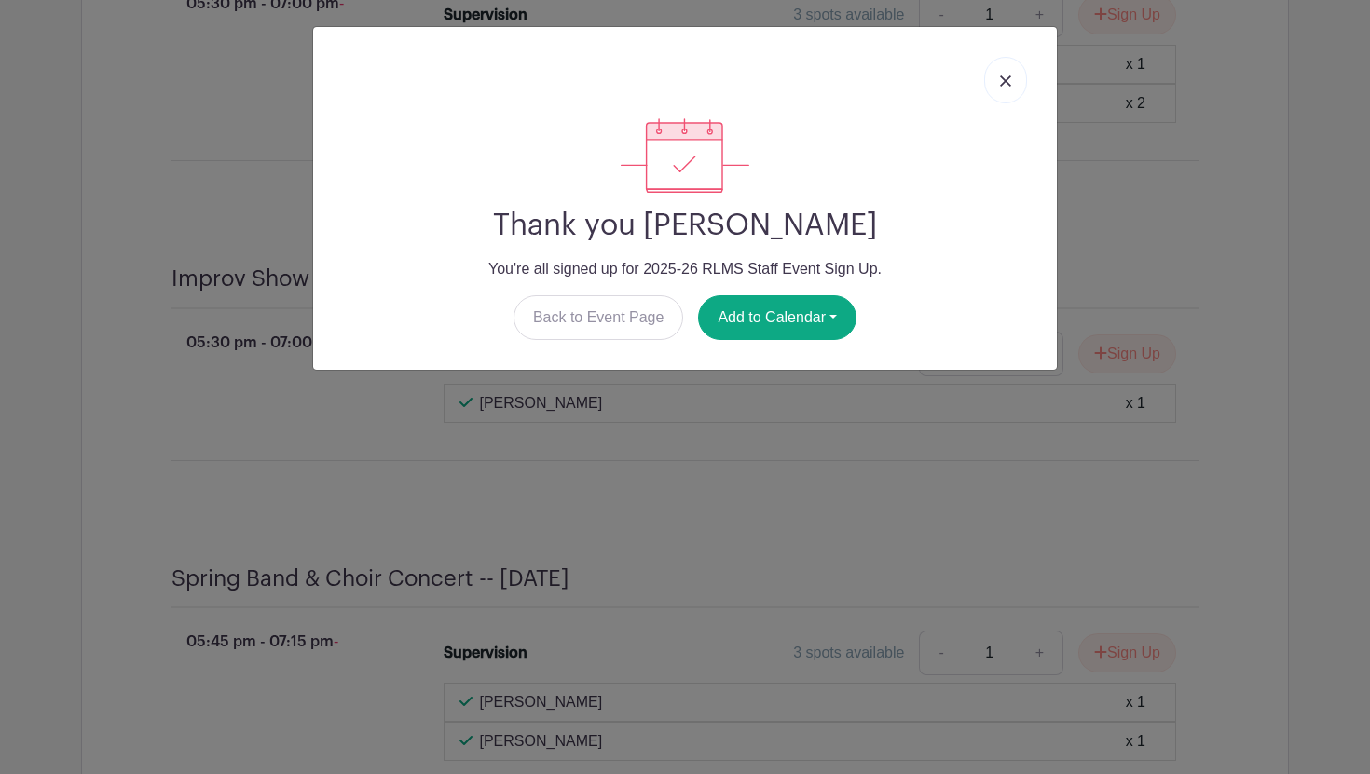
scroll to position [5716, 0]
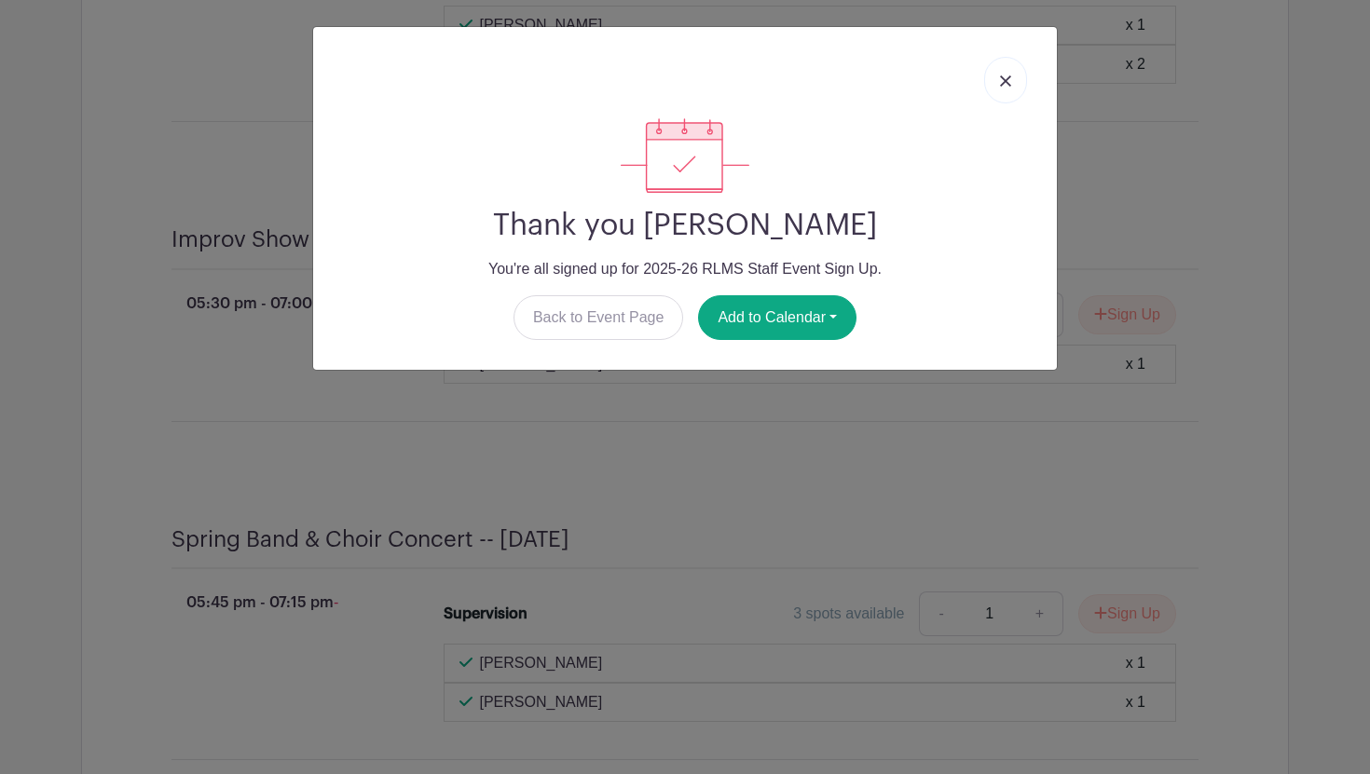
click at [1004, 88] on link at bounding box center [1005, 80] width 43 height 47
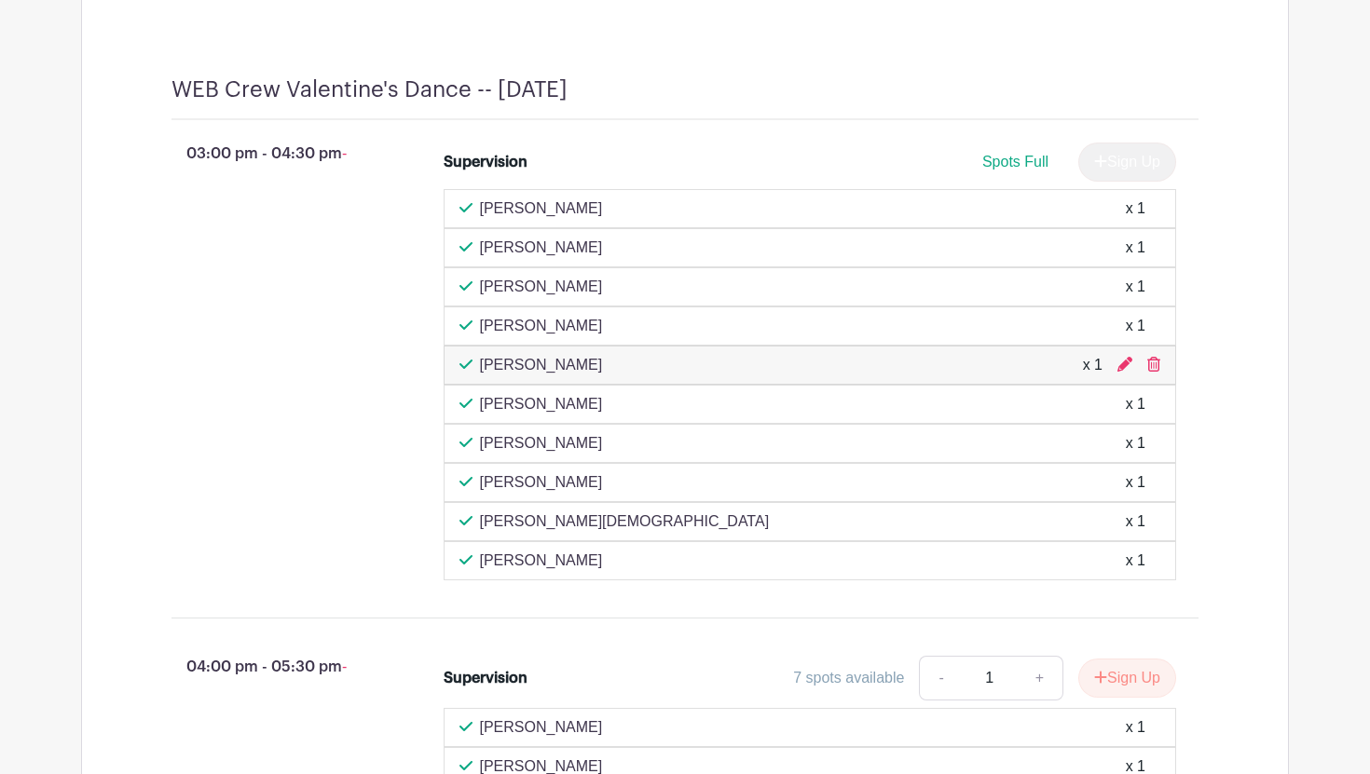
scroll to position [5509, 0]
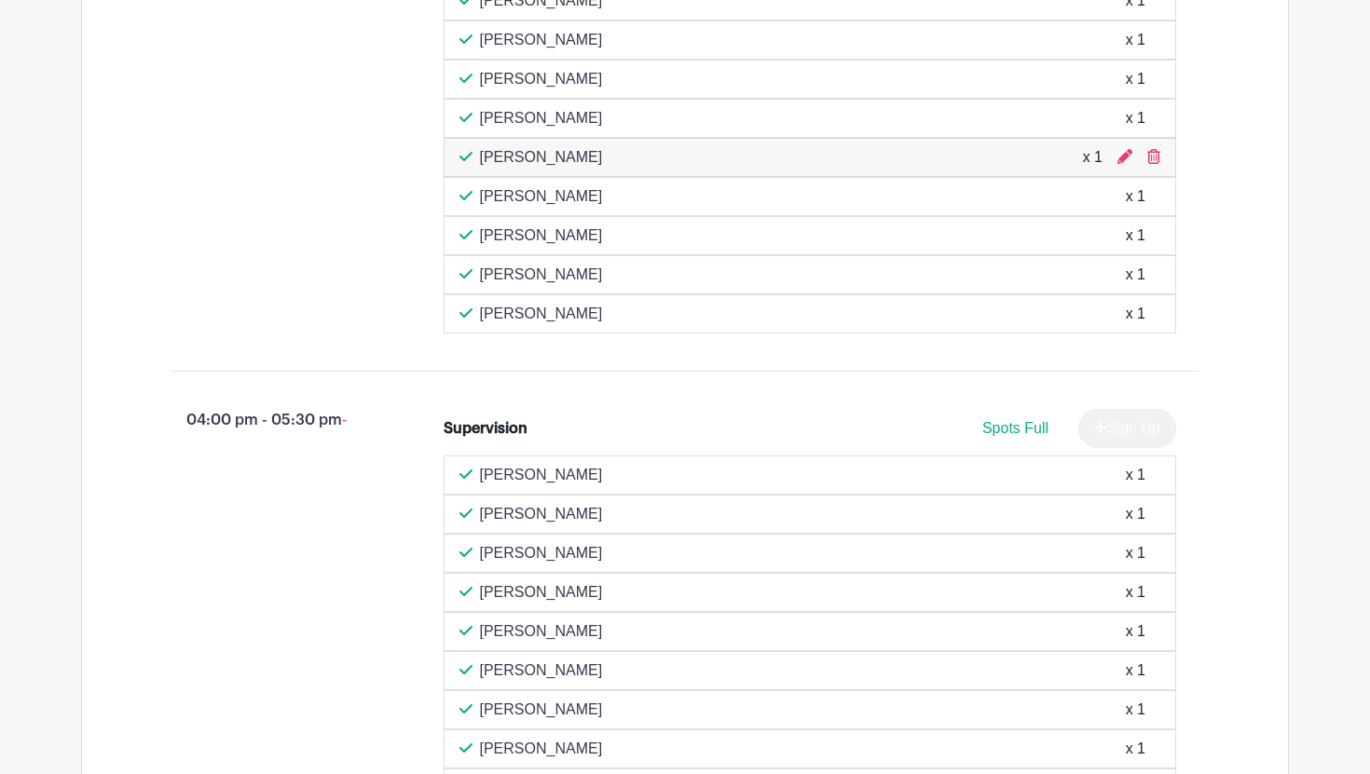
scroll to position [1779, 0]
